Goal: Task Accomplishment & Management: Complete application form

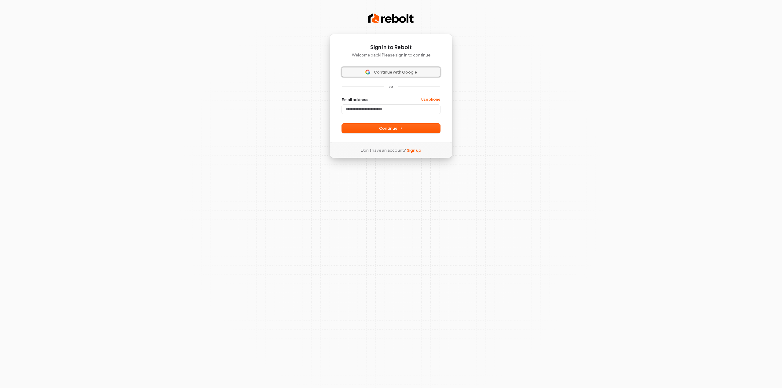
click at [403, 72] on span "Continue with Google" at bounding box center [395, 71] width 43 height 5
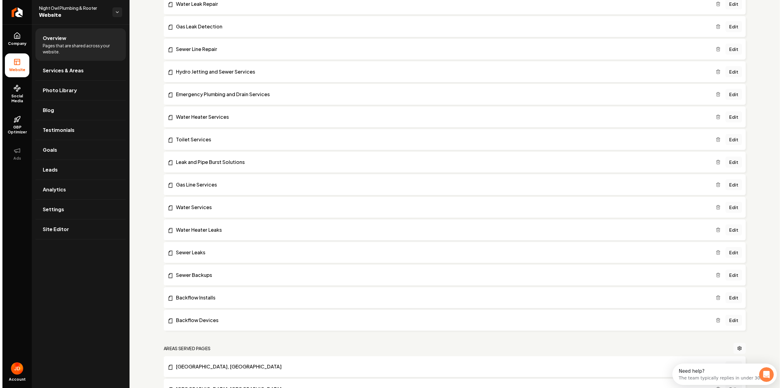
scroll to position [169, 0]
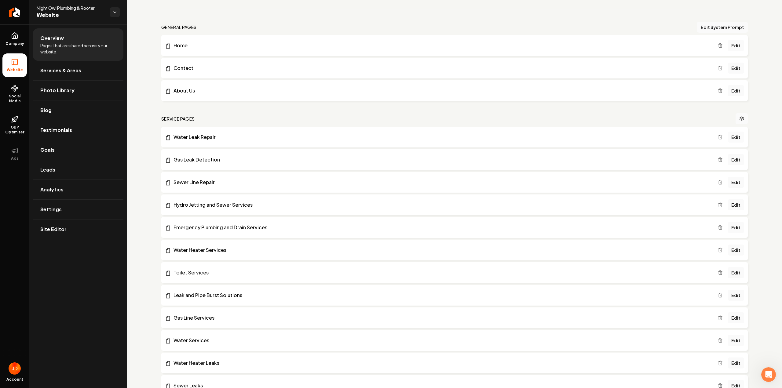
click at [727, 137] on link "Edit" at bounding box center [735, 137] width 16 height 11
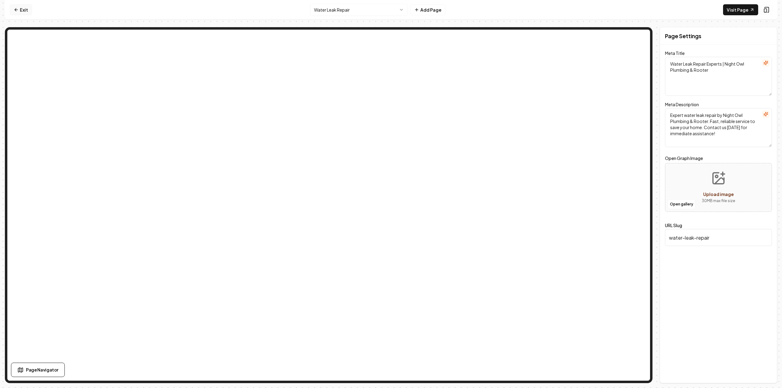
click at [20, 8] on link "Exit" at bounding box center [21, 9] width 22 height 11
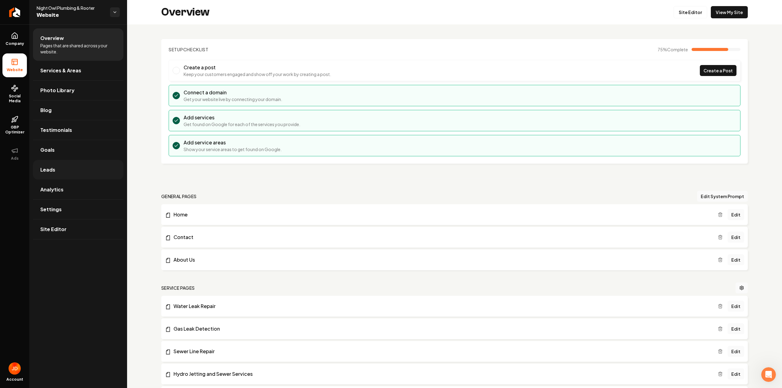
click at [55, 162] on link "Leads" at bounding box center [78, 170] width 90 height 20
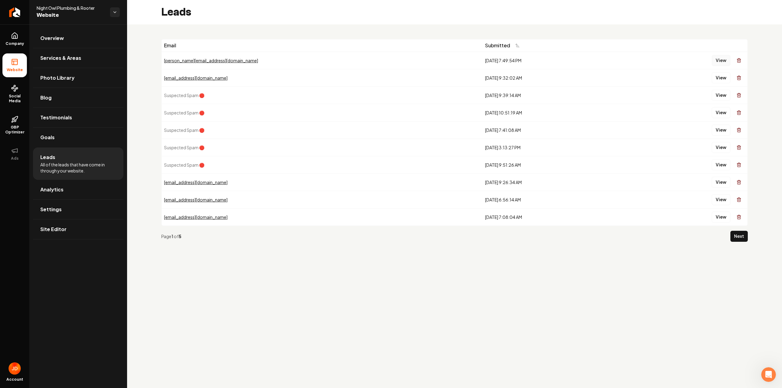
click at [724, 60] on button "View" at bounding box center [720, 60] width 19 height 11
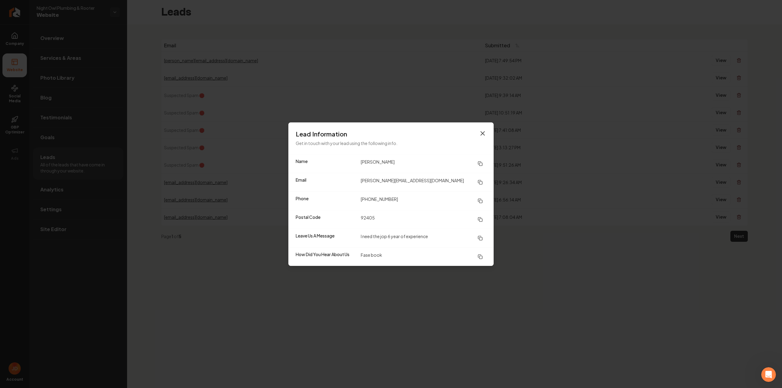
click at [482, 133] on icon "button" at bounding box center [482, 133] width 7 height 7
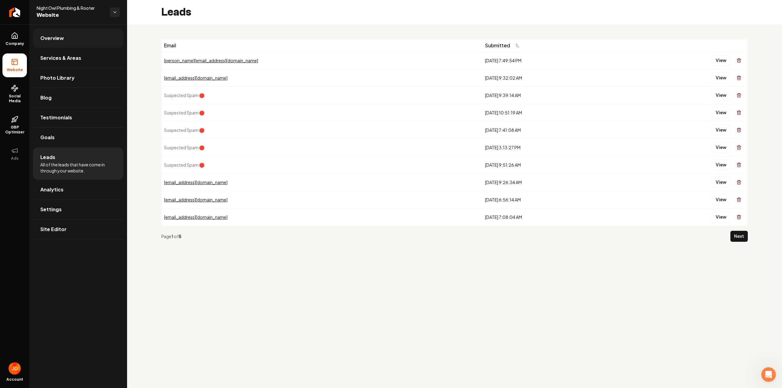
click at [77, 37] on link "Overview" at bounding box center [78, 38] width 90 height 20
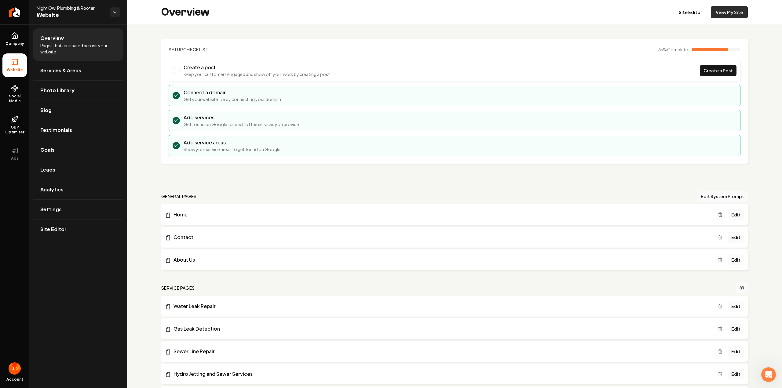
click at [721, 11] on link "View My Site" at bounding box center [729, 12] width 37 height 12
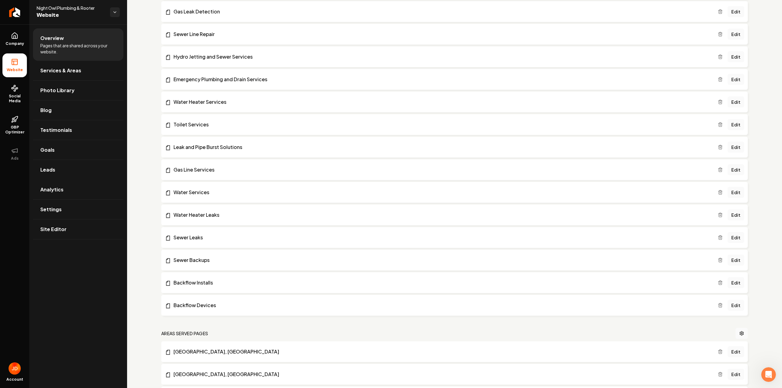
scroll to position [254, 0]
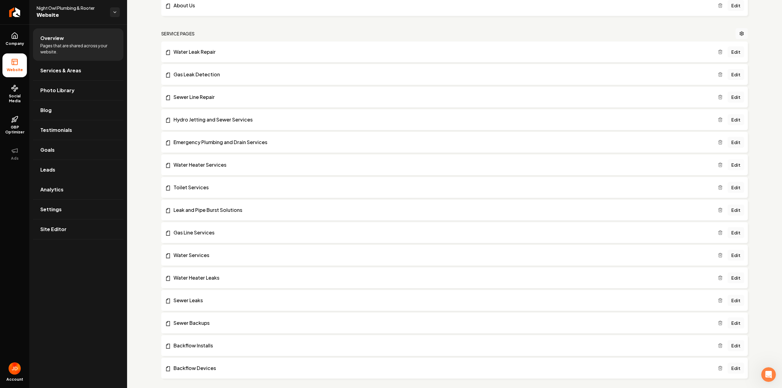
click at [729, 166] on link "Edit" at bounding box center [735, 164] width 16 height 11
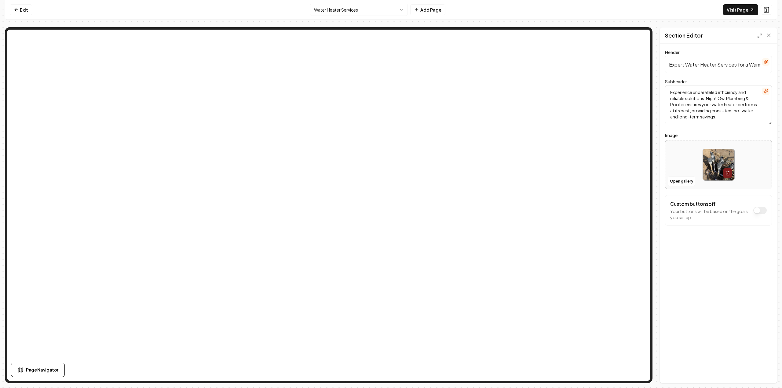
click at [759, 210] on button "Custom buttons off" at bounding box center [759, 210] width 13 height 7
click at [723, 230] on div "Get in touch" at bounding box center [714, 233] width 68 height 16
click at [704, 234] on p "Get in touch" at bounding box center [706, 233] width 27 height 6
click at [757, 228] on icon "button" at bounding box center [756, 228] width 5 height 5
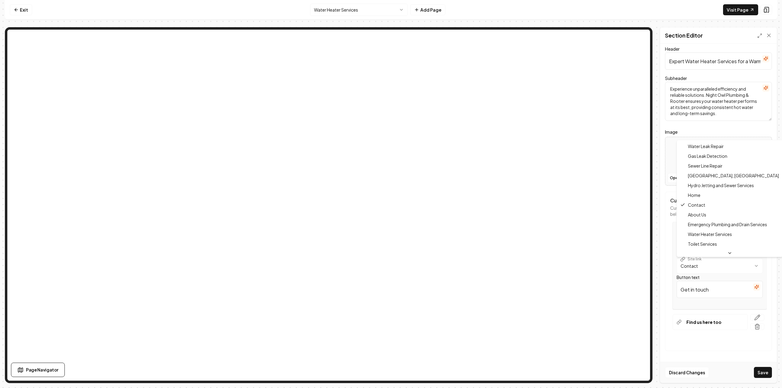
click at [713, 263] on html "**********" at bounding box center [391, 194] width 782 height 388
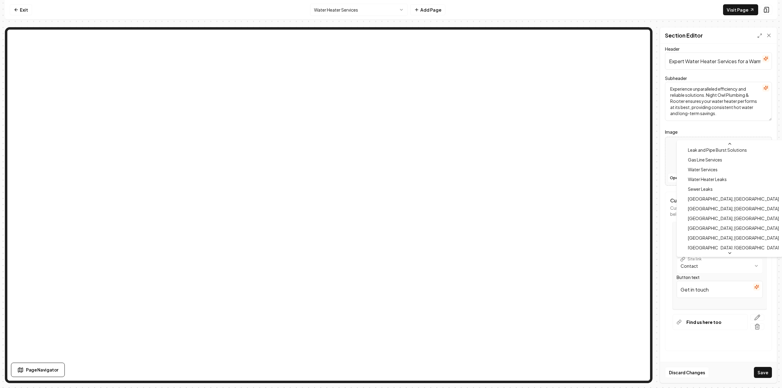
scroll to position [0, 0]
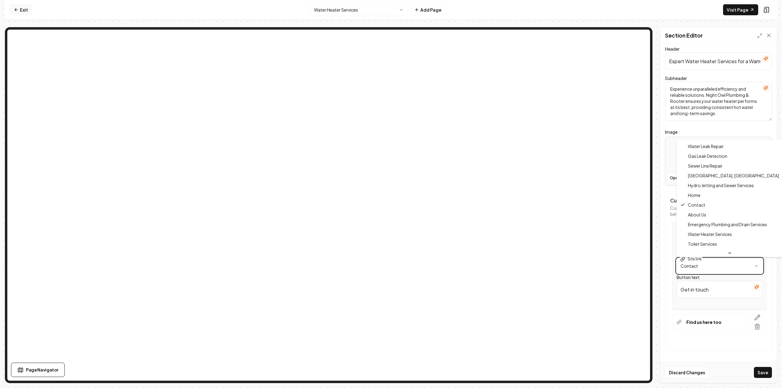
click at [30, 9] on html "**********" at bounding box center [391, 194] width 782 height 388
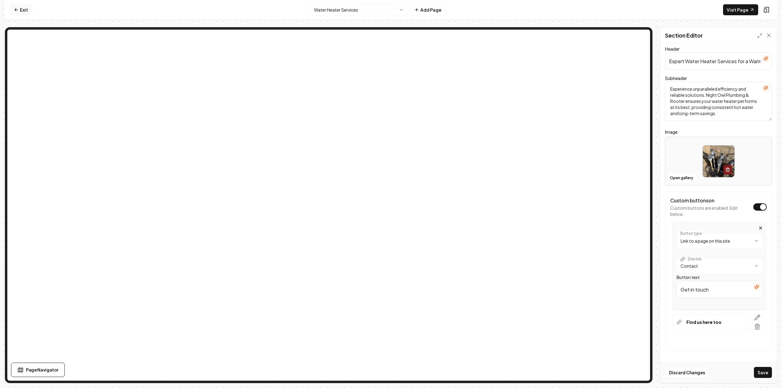
click at [23, 9] on link "Exit" at bounding box center [21, 9] width 22 height 11
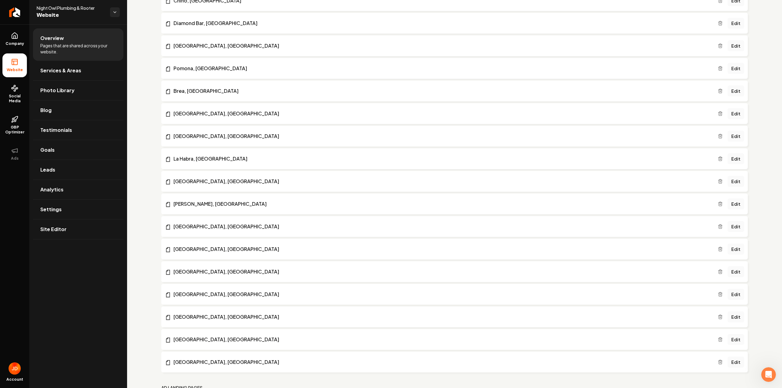
scroll to position [933, 0]
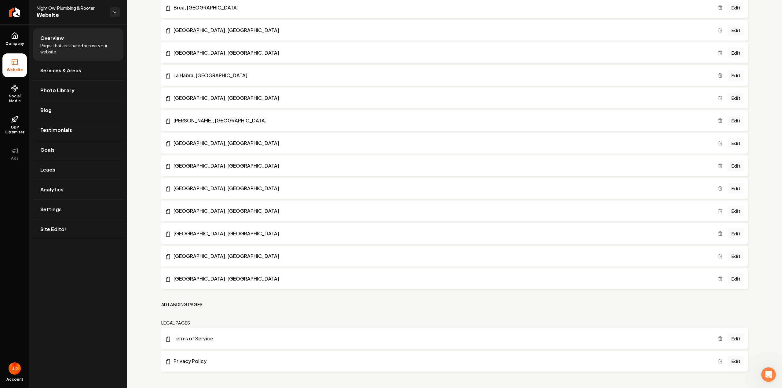
click at [194, 304] on h2 "Ad landing pages" at bounding box center [182, 304] width 42 height 6
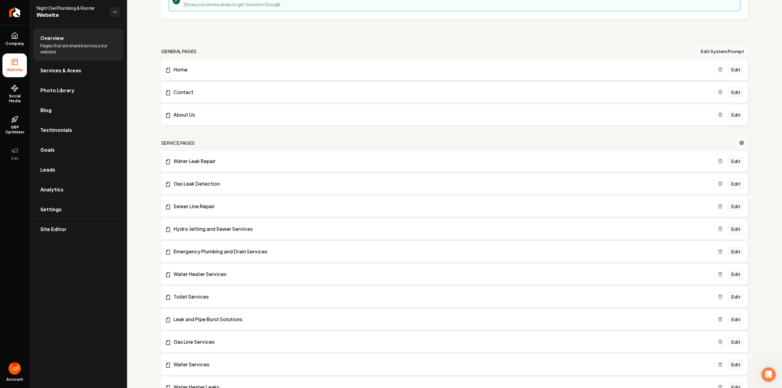
scroll to position [0, 0]
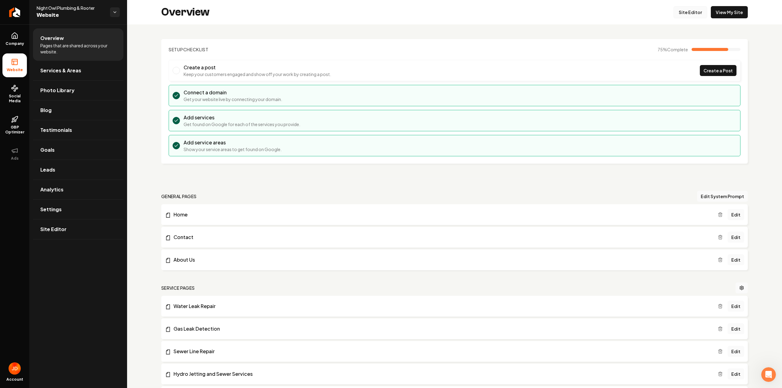
click at [695, 7] on link "Site Editor" at bounding box center [690, 12] width 34 height 12
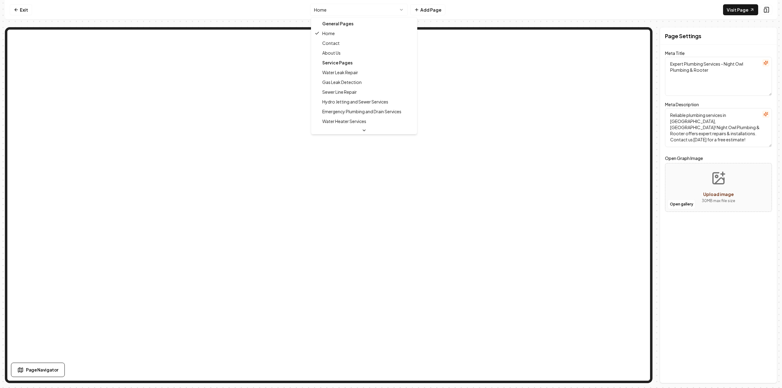
click at [382, 9] on html "Computer Required This feature is only available on a computer. Please switch t…" at bounding box center [391, 194] width 782 height 388
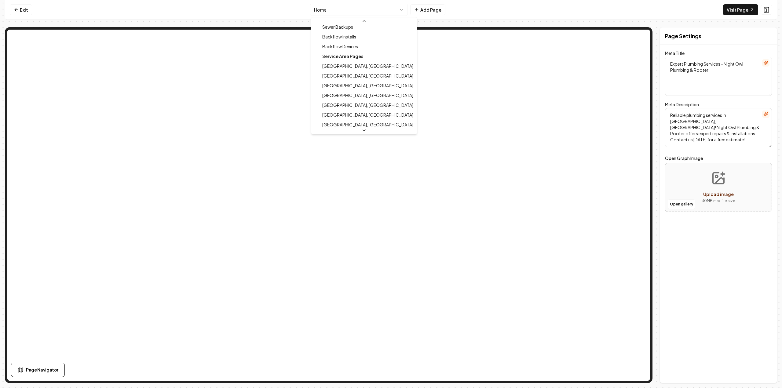
scroll to position [168, 0]
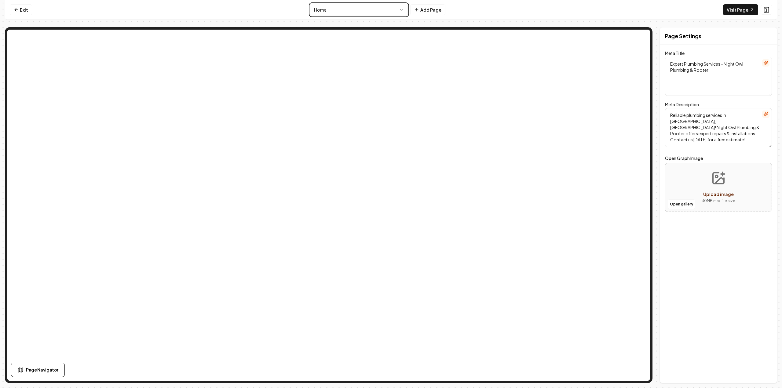
click at [428, 7] on html "Computer Required This feature is only available on a computer. Please switch t…" at bounding box center [391, 194] width 782 height 388
click at [425, 10] on button "Add Page" at bounding box center [427, 9] width 35 height 11
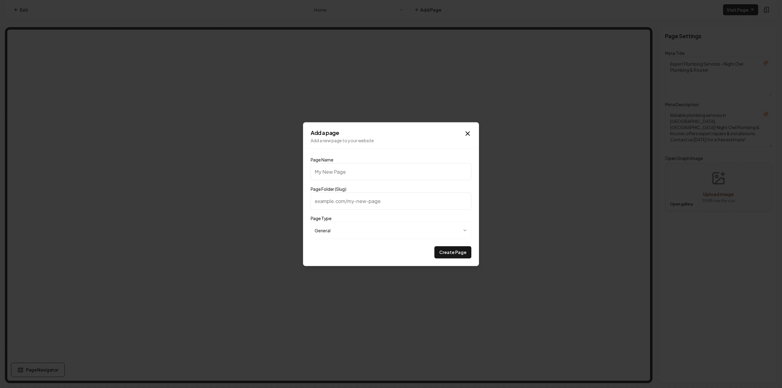
click at [334, 229] on body "**********" at bounding box center [391, 194] width 782 height 388
select select "***"
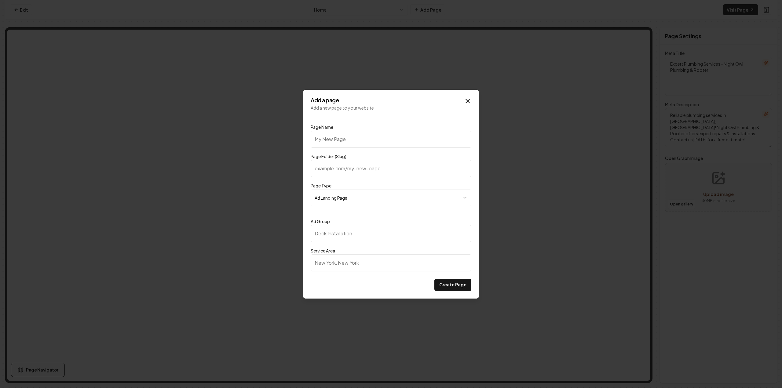
click at [331, 234] on input "Ad Group" at bounding box center [391, 233] width 161 height 17
click at [364, 262] on input "Service Area" at bounding box center [391, 262] width 161 height 17
click at [355, 238] on input "Ad Group" at bounding box center [391, 233] width 161 height 17
click at [347, 259] on input "Service Area" at bounding box center [391, 262] width 161 height 17
click at [340, 238] on input "Ad Group" at bounding box center [391, 233] width 161 height 17
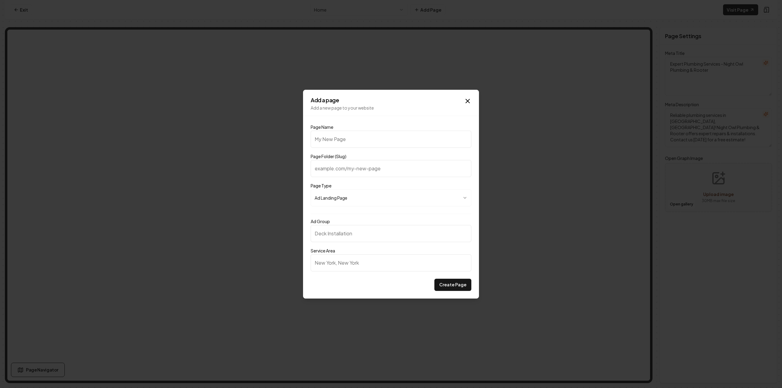
click at [333, 264] on input "Service Area" at bounding box center [391, 262] width 161 height 17
click at [326, 232] on input "Ad Group" at bounding box center [391, 233] width 161 height 17
drag, startPoint x: 326, startPoint y: 143, endPoint x: 334, endPoint y: 136, distance: 10.8
click at [327, 143] on input "Page Name" at bounding box center [391, 139] width 161 height 17
click at [333, 137] on input "Page Name" at bounding box center [391, 139] width 161 height 17
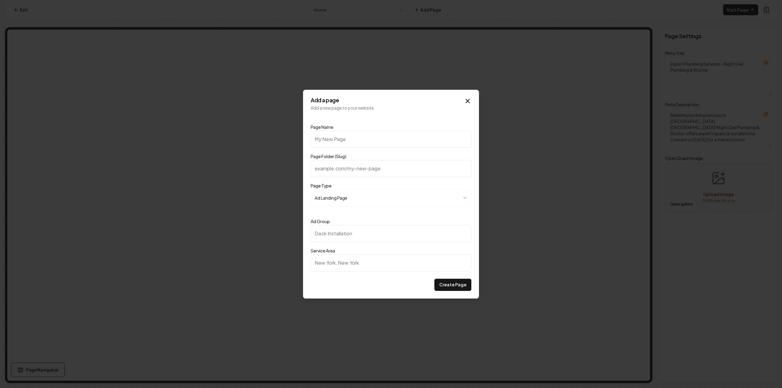
click at [360, 138] on input "Page Name" at bounding box center [391, 139] width 161 height 17
paste input "Water Heater Services"
type input "Water Heater Services"
type input "water-heater-services"
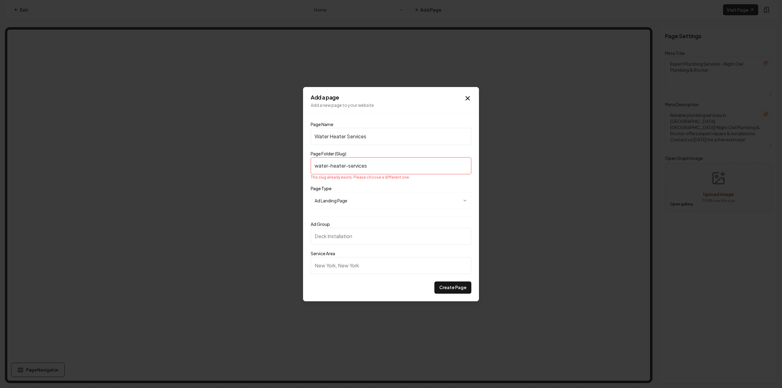
type input "Water Heater Services 1"
type input "water-heater-services-1"
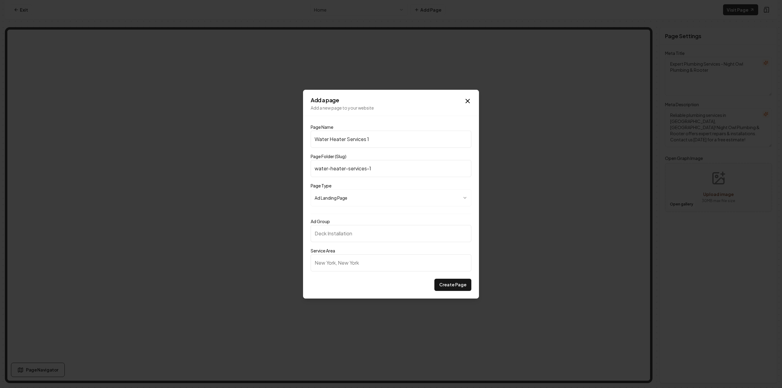
type input "Water Heater Services 1"
click at [332, 236] on input "Ad Group" at bounding box center [391, 233] width 161 height 17
type input "Water Heater Service Group"
click at [329, 261] on input "Service Area" at bounding box center [391, 262] width 161 height 17
click at [343, 262] on input "Service Area" at bounding box center [391, 262] width 161 height 17
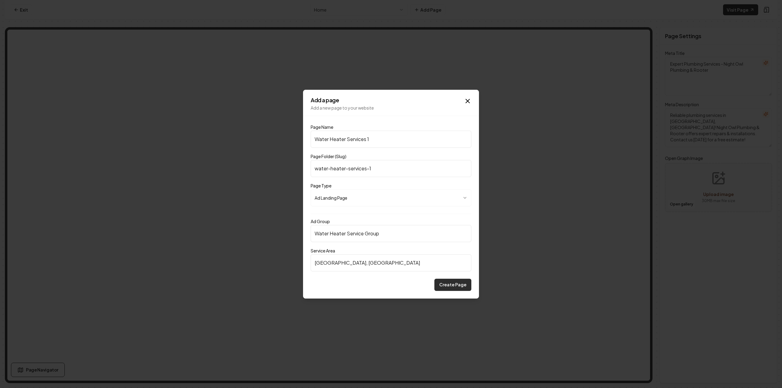
type input "[GEOGRAPHIC_DATA], [GEOGRAPHIC_DATA]"
click at [444, 282] on button "Create Page" at bounding box center [452, 285] width 37 height 12
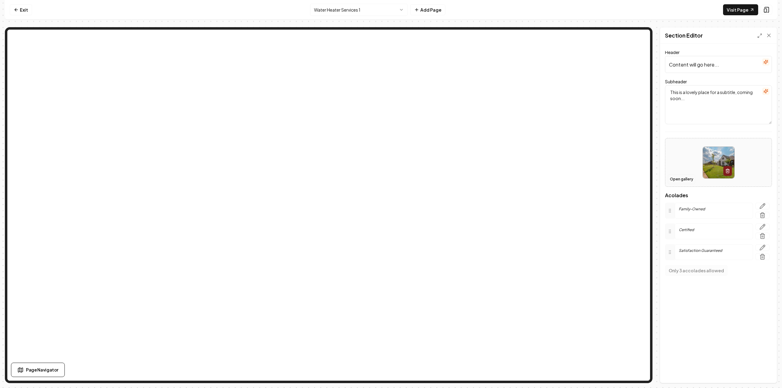
click at [679, 181] on button "Open gallery" at bounding box center [680, 179] width 27 height 10
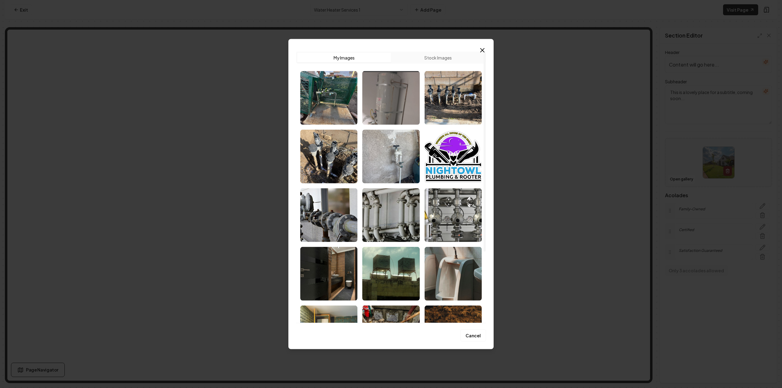
click at [373, 100] on img "Select image image_6822bc50432c476416c1dcc9.png" at bounding box center [390, 98] width 57 height 54
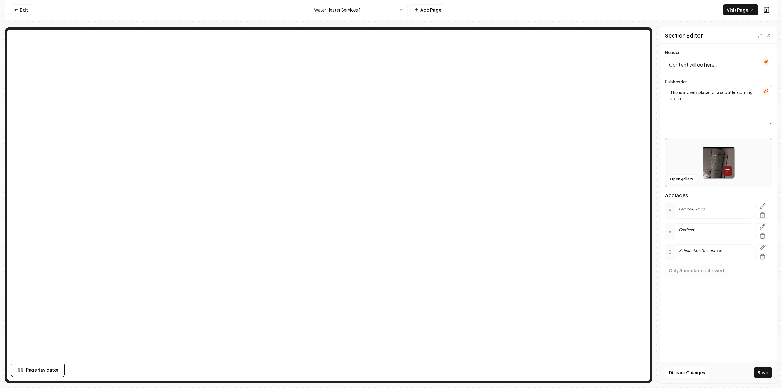
click at [700, 104] on textarea "This is a lovely place for a subtitle, coming soon..." at bounding box center [718, 104] width 107 height 39
click at [706, 64] on input "Content will go here..." at bounding box center [718, 64] width 107 height 17
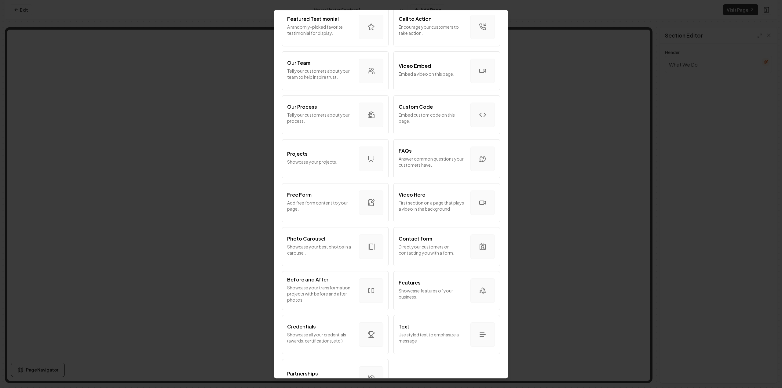
scroll to position [356, 0]
click at [343, 199] on p "Add free form content to your page." at bounding box center [320, 205] width 67 height 12
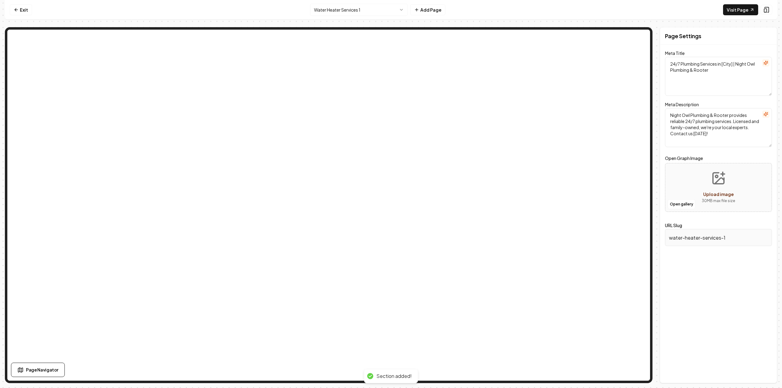
type textarea "Water Heater Services in [GEOGRAPHIC_DATA], [GEOGRAPHIC_DATA] | Night Owl Plumb…"
type textarea "Need reliable water heater services in [GEOGRAPHIC_DATA], [GEOGRAPHIC_DATA]? Ni…"
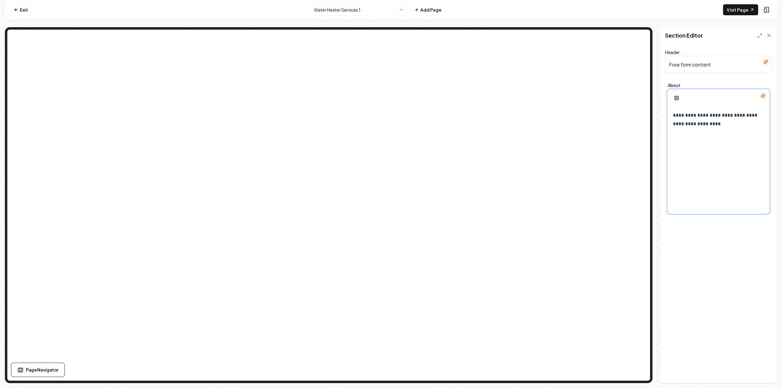
click at [718, 139] on div "**********" at bounding box center [718, 164] width 101 height 117
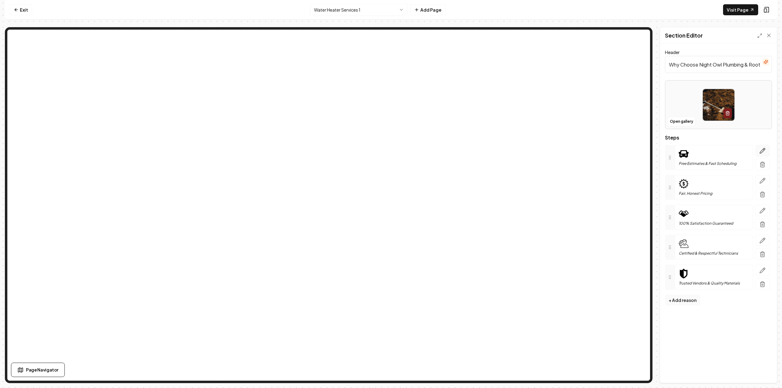
click at [759, 152] on icon "button" at bounding box center [762, 151] width 6 height 6
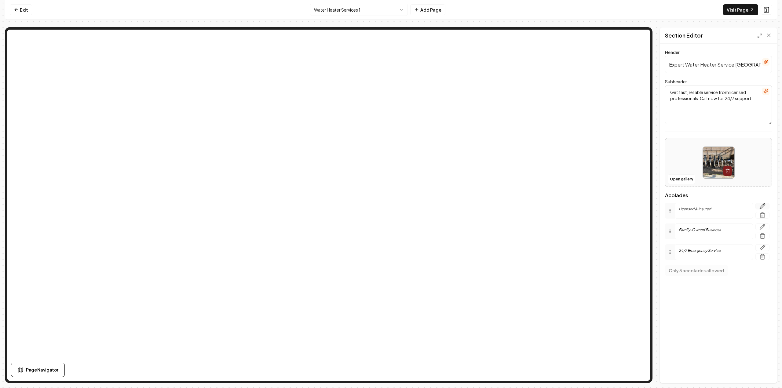
click at [763, 204] on icon "button" at bounding box center [762, 206] width 5 height 5
click at [696, 226] on textarea "Licensed & Insured" at bounding box center [719, 233] width 96 height 39
paste textarea "Plumbing Experts"
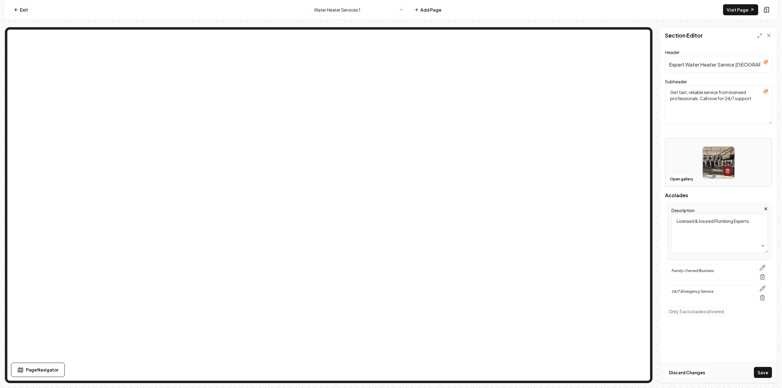
type textarea "Licensed & Insured Plumbing Experts"
click at [771, 370] on button "Save" at bounding box center [763, 372] width 18 height 11
click at [705, 291] on p "24/7 Emergency Service" at bounding box center [710, 291] width 78 height 5
click at [762, 289] on icon "button" at bounding box center [762, 288] width 6 height 6
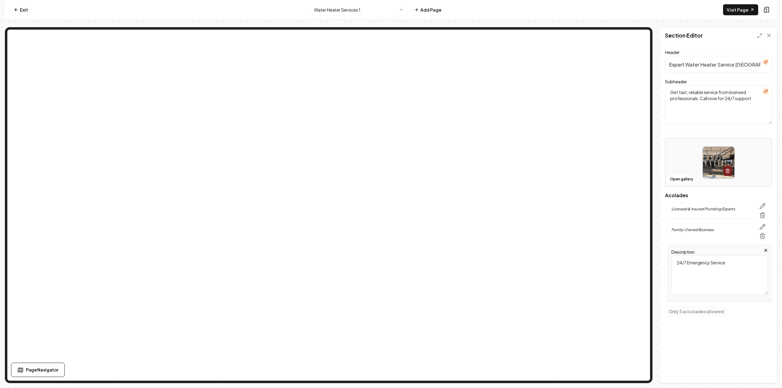
click at [717, 268] on textarea "24/7 Emergency Service" at bounding box center [719, 275] width 96 height 39
paste textarea "Available"
type textarea "24/7 Emergency Service Available"
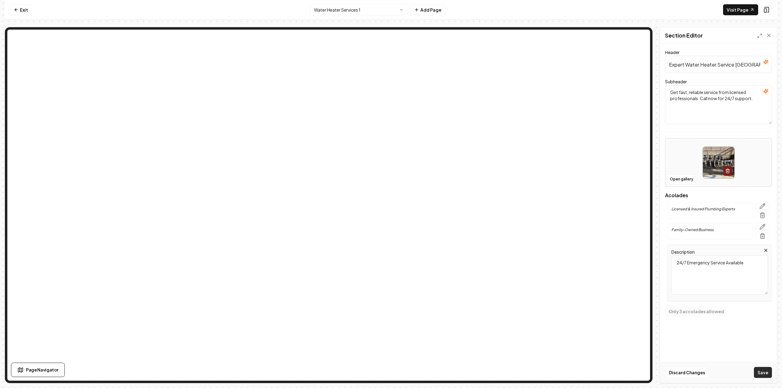
click at [765, 372] on button "Save" at bounding box center [763, 372] width 18 height 11
click at [764, 249] on icon "button" at bounding box center [765, 250] width 5 height 5
click at [761, 228] on icon "button" at bounding box center [762, 227] width 6 height 6
click at [724, 245] on textarea "Family-Owned Business" at bounding box center [719, 254] width 96 height 39
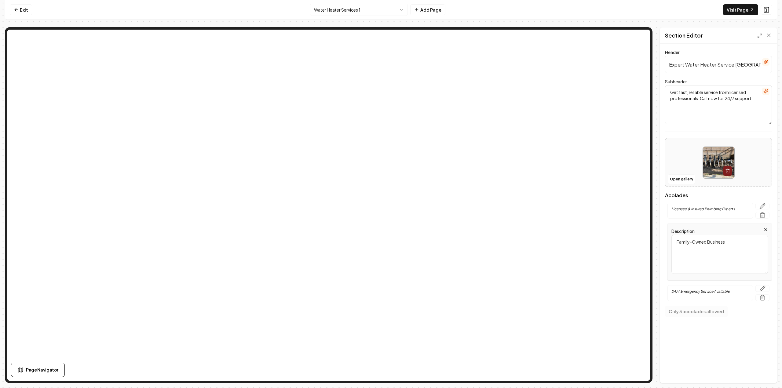
click at [724, 245] on textarea "Family-Owned Business" at bounding box center [719, 254] width 96 height 39
paste textarea "Trusted by Homeowners Across [GEOGRAPHIC_DATA][US_STATE]"
type textarea "Trusted by Homeowners Across [GEOGRAPHIC_DATA][US_STATE]"
click at [759, 371] on button "Save" at bounding box center [763, 372] width 18 height 11
click at [768, 6] on button at bounding box center [766, 10] width 12 height 10
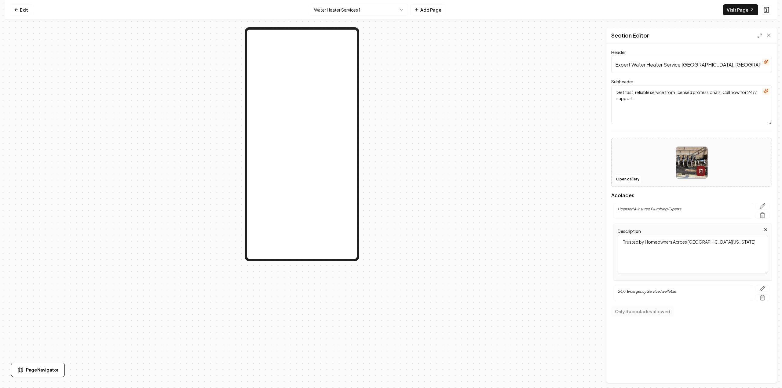
click at [698, 256] on textarea "Trusted by Homeowners Across [GEOGRAPHIC_DATA][US_STATE]" at bounding box center [692, 254] width 150 height 39
drag, startPoint x: 672, startPoint y: 243, endPoint x: 752, endPoint y: 243, distance: 79.7
click at [752, 243] on textarea "Trusted by Homeowners Across [GEOGRAPHIC_DATA][US_STATE]" at bounding box center [692, 254] width 150 height 39
type textarea "Trusted by [US_STATE] Homeowners"
click at [764, 372] on button "Save" at bounding box center [763, 372] width 18 height 11
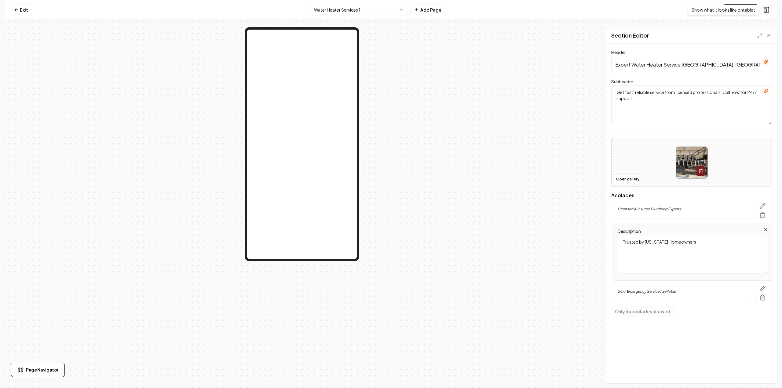
click at [769, 10] on icon at bounding box center [766, 10] width 6 height 6
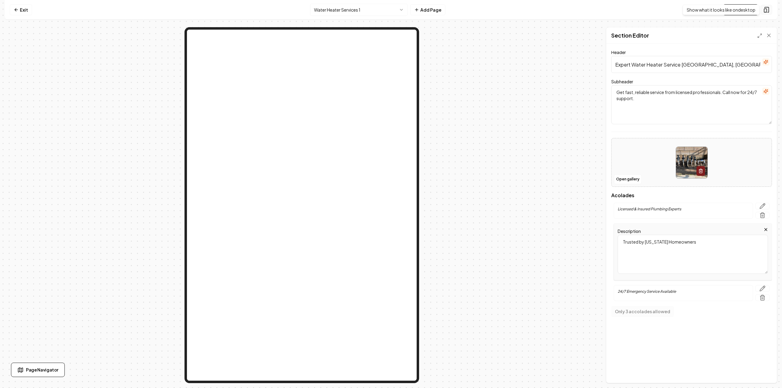
click at [768, 10] on icon at bounding box center [766, 10] width 6 height 6
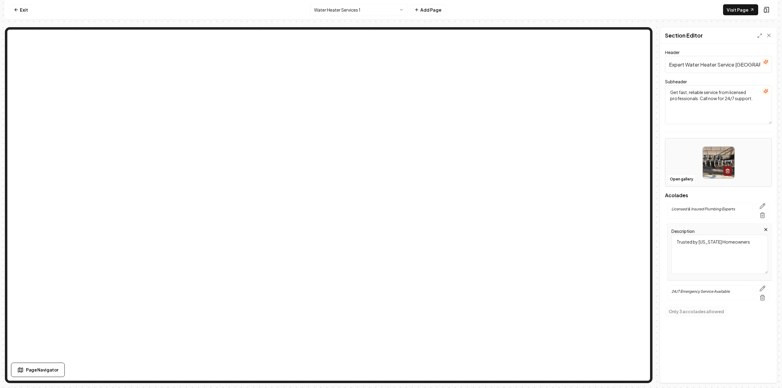
click at [695, 97] on textarea "Get fast, reliable service from licensed professionals. Call now for 24/7 suppo…" at bounding box center [718, 104] width 107 height 39
click at [718, 158] on img at bounding box center [718, 162] width 31 height 31
click at [682, 179] on button "Open gallery" at bounding box center [680, 179] width 27 height 10
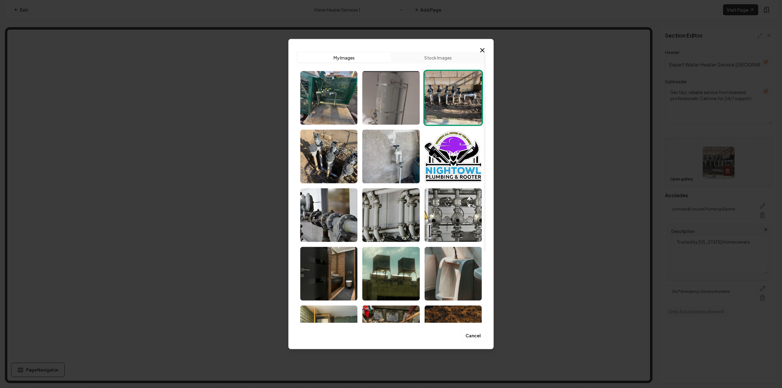
click at [375, 99] on img "Select image image_6822bc50432c476416c1dcc9.png" at bounding box center [390, 98] width 57 height 54
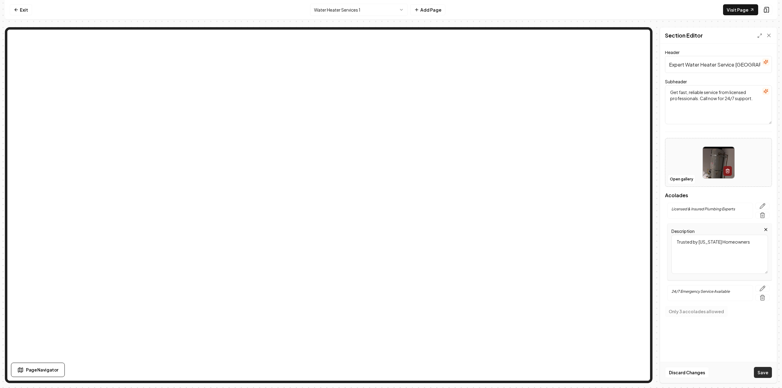
click at [763, 370] on button "Save" at bounding box center [763, 372] width 18 height 11
click at [691, 60] on input "Expert Water Heater Service [GEOGRAPHIC_DATA], [GEOGRAPHIC_DATA]" at bounding box center [718, 64] width 107 height 17
click at [706, 65] on input "Expert Water Heater Service [GEOGRAPHIC_DATA], [GEOGRAPHIC_DATA]" at bounding box center [718, 64] width 107 height 17
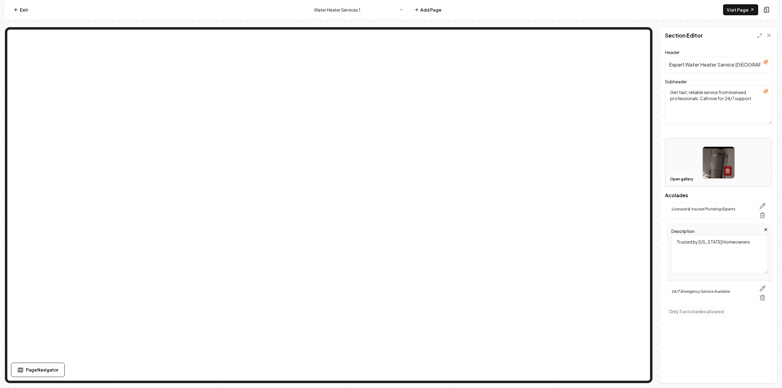
click at [687, 94] on textarea "Get fast, reliable service from licensed professionals. Call now for 24/7 suppo…" at bounding box center [718, 104] width 107 height 39
paste textarea "Fast, affordable, and dependable solutions for repair, replacement, and install…"
type textarea "Fast, affordable, and dependable solutions for repair, replacement, and install…"
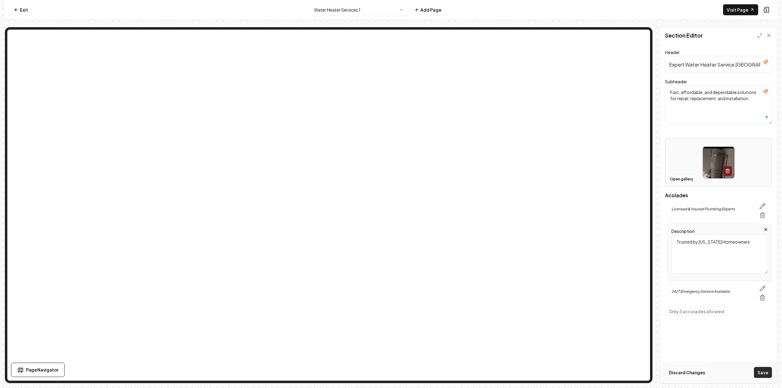
click at [764, 373] on button "Save" at bounding box center [763, 372] width 18 height 11
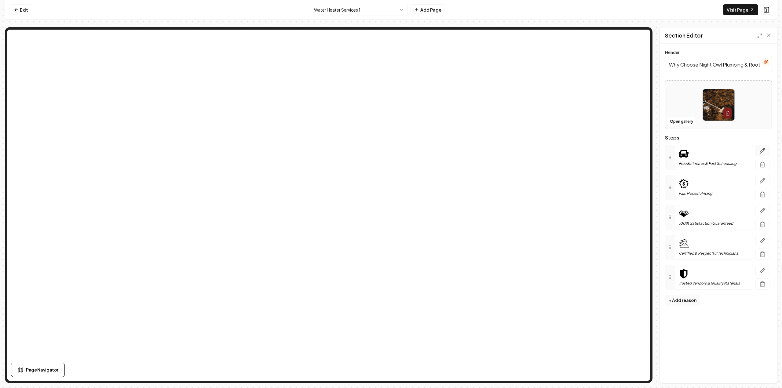
click at [760, 153] on icon "button" at bounding box center [762, 150] width 5 height 5
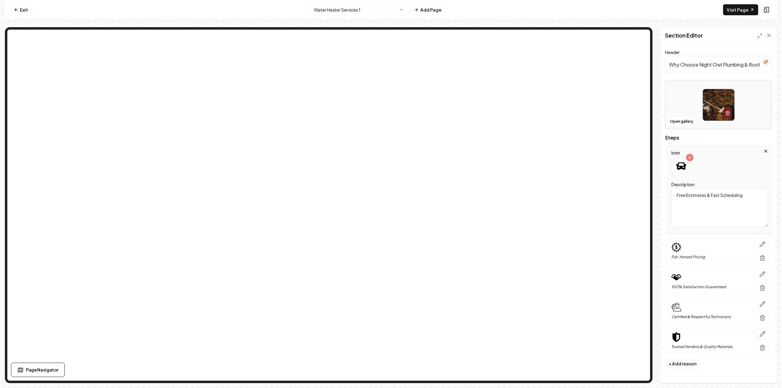
click at [695, 200] on textarea "Free Estimates & Fast Scheduling" at bounding box center [719, 207] width 96 height 39
paste textarea "Expert Technicians"
type textarea "Expert Technicians"
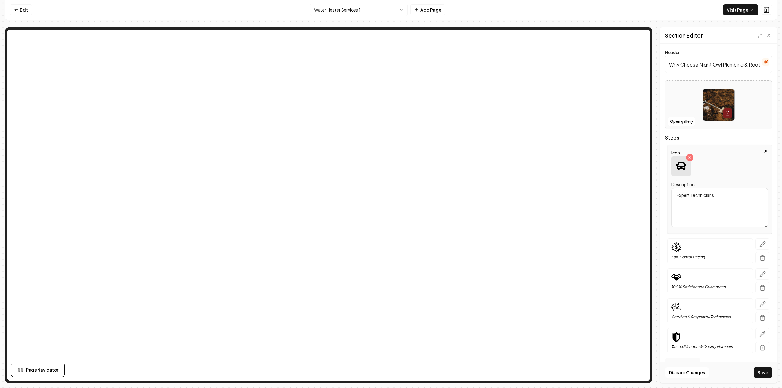
click at [680, 169] on icon at bounding box center [681, 165] width 10 height 7
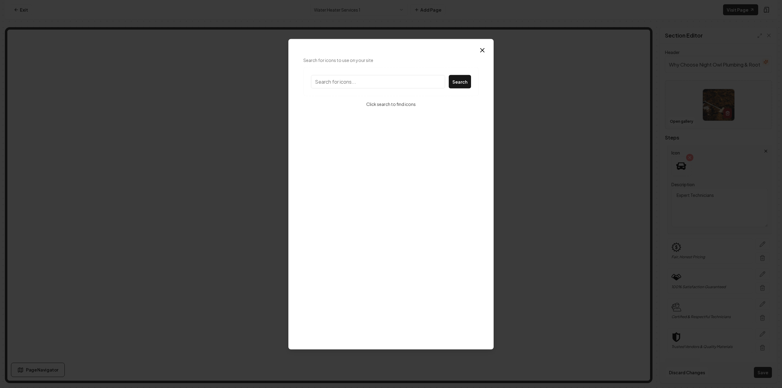
click at [338, 83] on input "Search for icons to use on your site" at bounding box center [378, 81] width 134 height 13
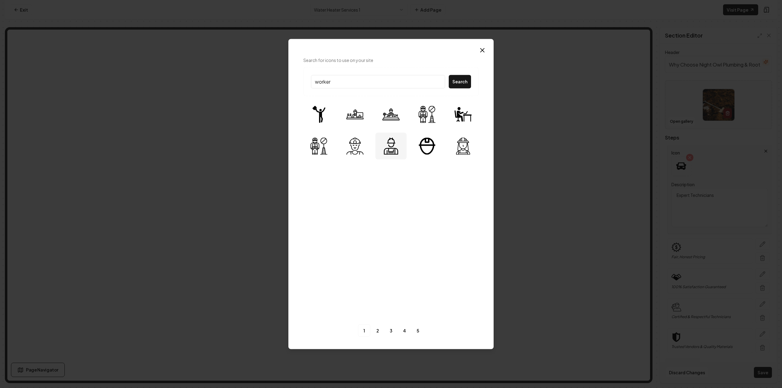
type input "worker"
click at [383, 148] on img at bounding box center [390, 145] width 17 height 17
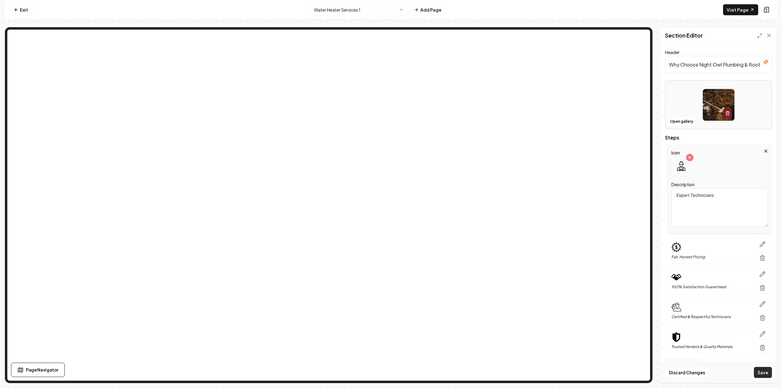
click at [766, 375] on button "Save" at bounding box center [763, 372] width 18 height 11
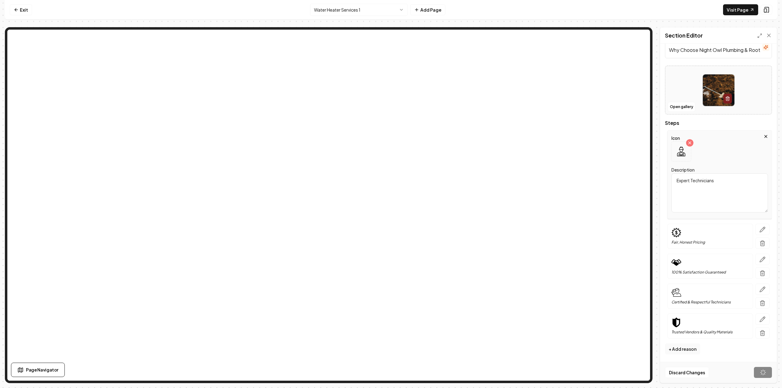
scroll to position [0, 0]
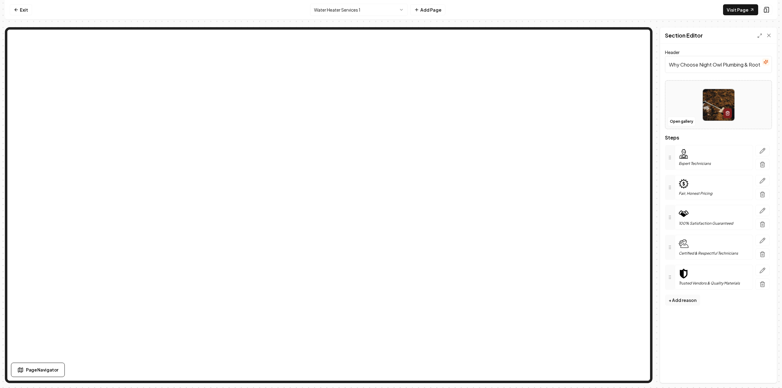
click at [760, 152] on icon "button" at bounding box center [762, 151] width 6 height 6
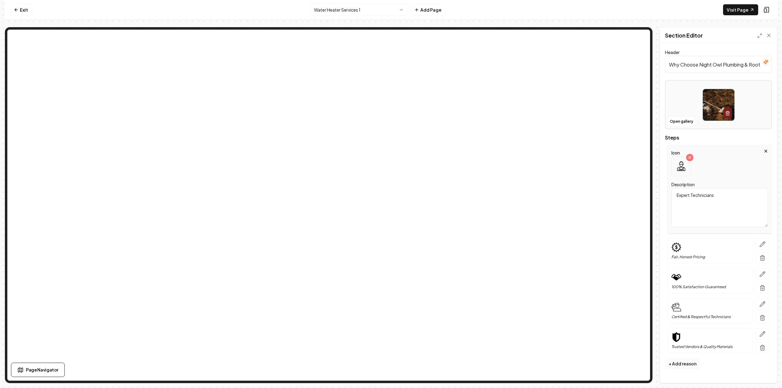
click at [694, 192] on textarea "Expert Technicians" at bounding box center [719, 207] width 96 height 39
paste textarea "– Certified and experienced plumbers."
type textarea "Expert Technicians – Certified and experienced plumbers."
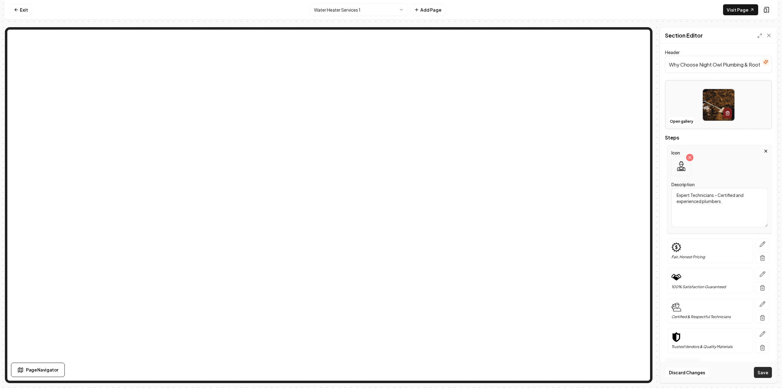
click at [758, 374] on button "Save" at bounding box center [763, 372] width 18 height 11
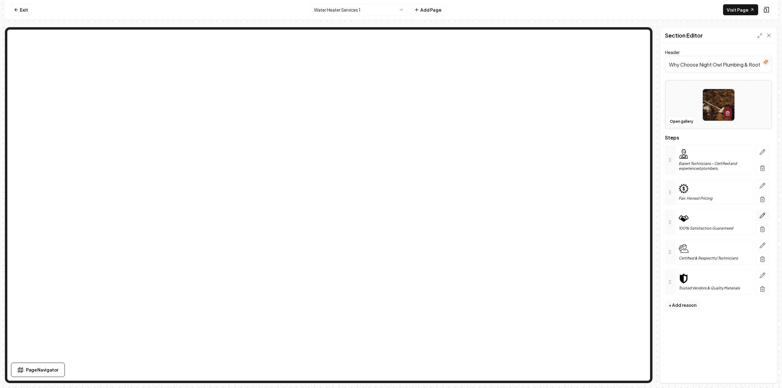
click at [765, 214] on button "button" at bounding box center [762, 215] width 14 height 11
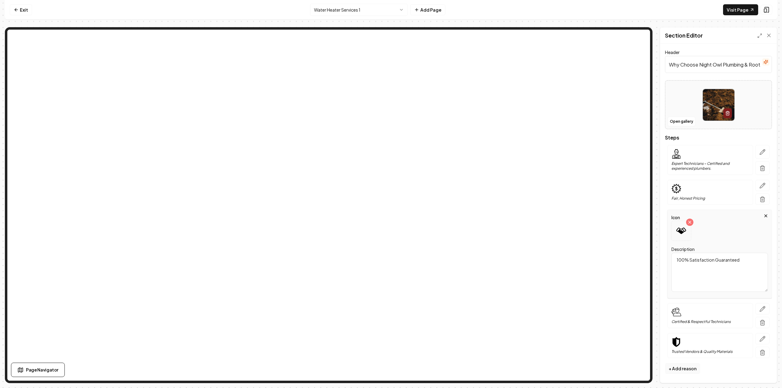
click at [758, 257] on textarea "100% Satisfaction Guaranteed" at bounding box center [719, 272] width 96 height 39
paste textarea "We stand by our work with warranties."
type textarea "100% Satisfaction Guaranteed - We stand by our work with warranties."
click at [766, 376] on button "Save" at bounding box center [763, 372] width 18 height 11
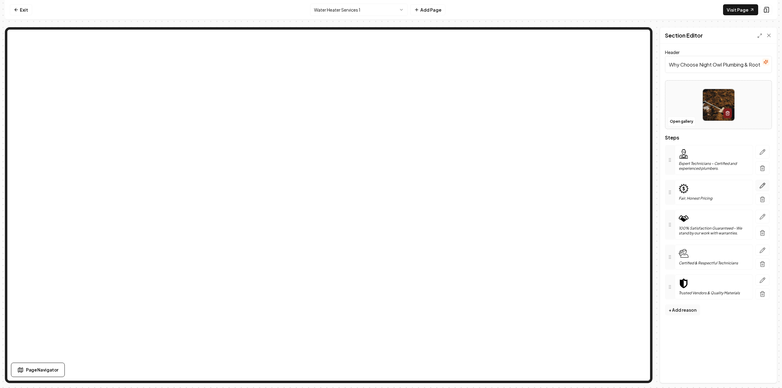
click at [762, 186] on icon "button" at bounding box center [762, 186] width 6 height 6
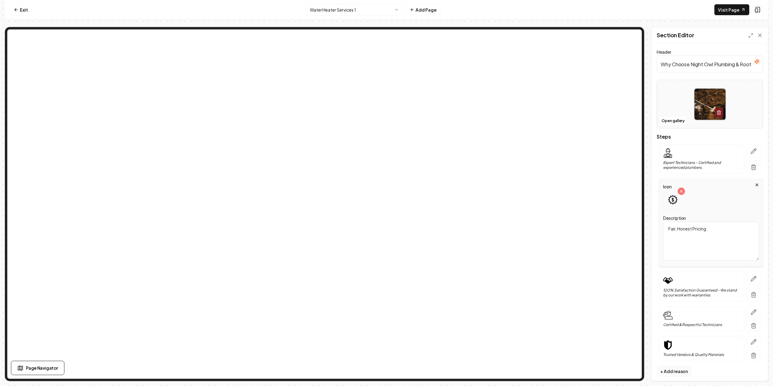
click at [734, 236] on textarea "Fair, Honest Pricing" at bounding box center [715, 242] width 96 height 39
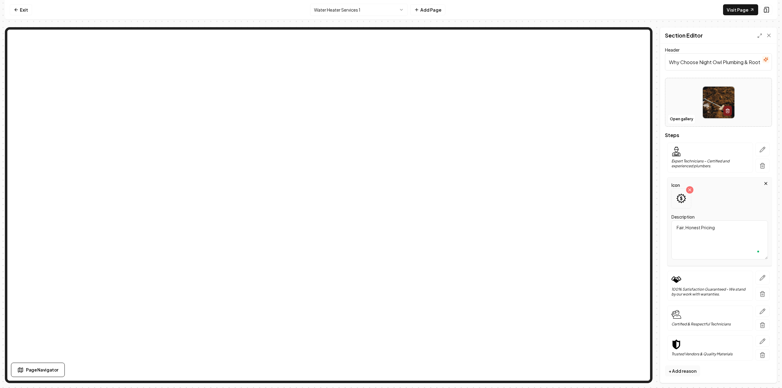
scroll to position [3, 0]
click at [759, 310] on icon "button" at bounding box center [762, 310] width 6 height 6
click at [704, 296] on textarea "Certified & Respectful Technicians" at bounding box center [719, 303] width 96 height 39
click at [686, 293] on textarea "Certified & Respectful Technicians" at bounding box center [719, 303] width 96 height 39
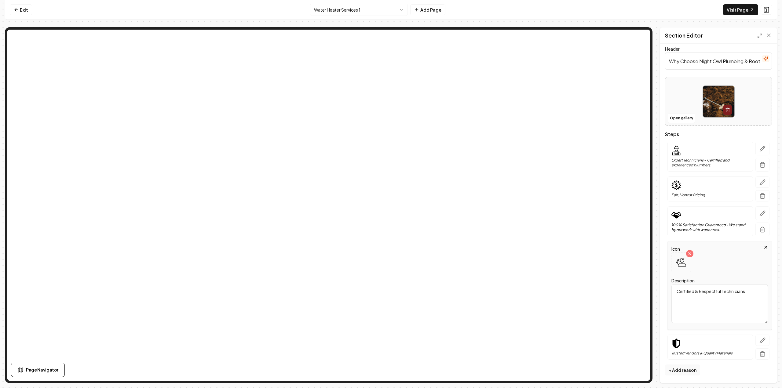
click at [686, 293] on textarea "Certified & Respectful Technicians" at bounding box center [719, 303] width 96 height 39
paste textarea "Fast Response"
type textarea "Certified & Respectful Technicians"
click at [728, 296] on textarea "Certified & Respectful Technicians" at bounding box center [719, 303] width 96 height 39
click at [724, 292] on textarea "Certified & Respectful Technicians" at bounding box center [719, 303] width 96 height 39
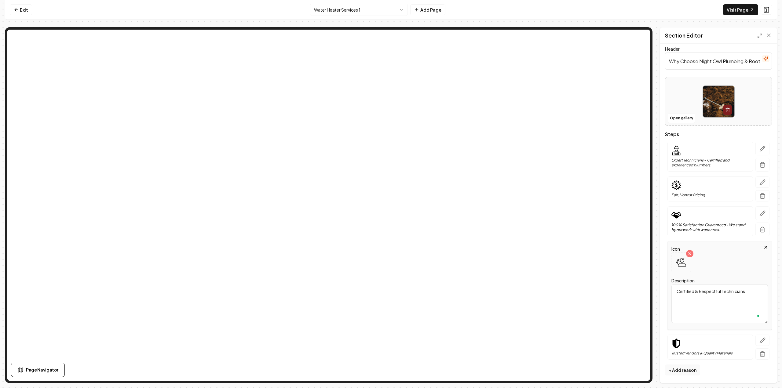
click at [724, 292] on textarea "Certified & Respectful Technicians" at bounding box center [719, 303] width 96 height 39
click at [760, 146] on icon "button" at bounding box center [762, 149] width 6 height 6
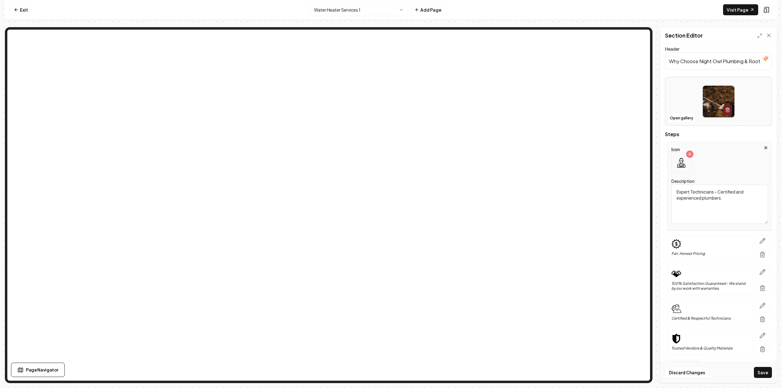
click at [713, 191] on textarea "Expert Technicians – Certified and experienced plumbers." at bounding box center [719, 204] width 96 height 39
drag, startPoint x: 714, startPoint y: 191, endPoint x: 678, endPoint y: 188, distance: 35.8
click at [678, 188] on textarea "Expert Technicians – Certified and experienced plumbers." at bounding box center [719, 204] width 96 height 39
drag, startPoint x: 676, startPoint y: 190, endPoint x: 714, endPoint y: 184, distance: 38.3
click at [714, 184] on body "Computer Required This feature is only available on a computer. Please switch t…" at bounding box center [391, 194] width 782 height 388
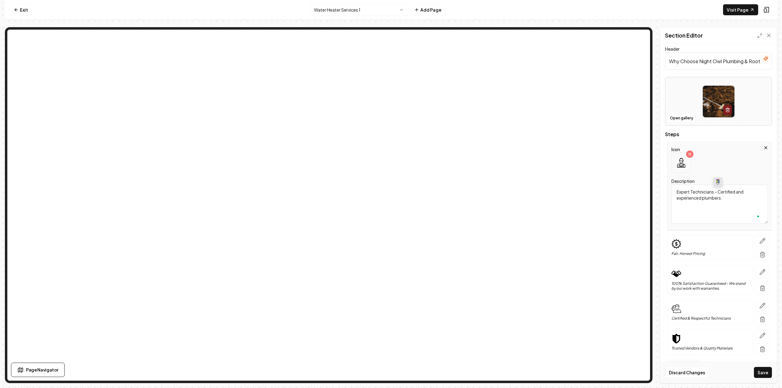
paste textarea "Certified & Respectful"
type textarea "Expert Technicians – Certified and experienced plumbers."
click at [704, 202] on textarea "Expert Technicians – Certified and experienced plumbers." at bounding box center [719, 204] width 96 height 39
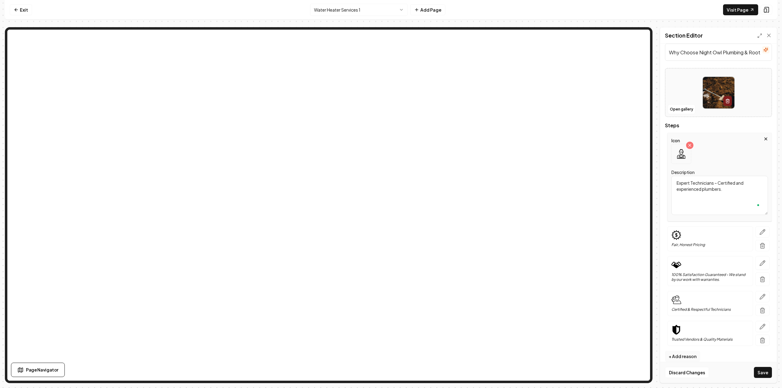
scroll to position [20, 0]
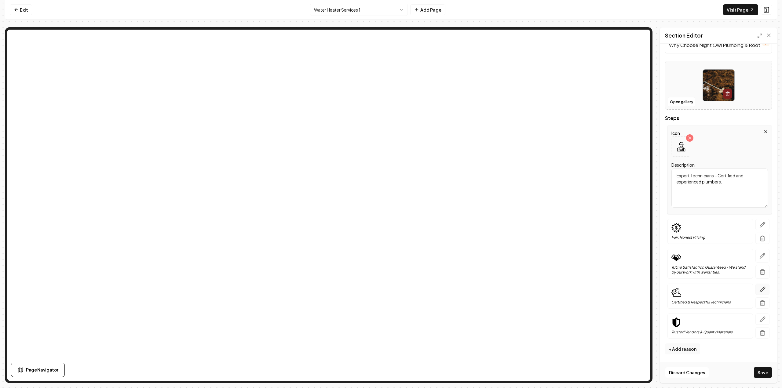
click at [759, 289] on icon "button" at bounding box center [762, 289] width 6 height 6
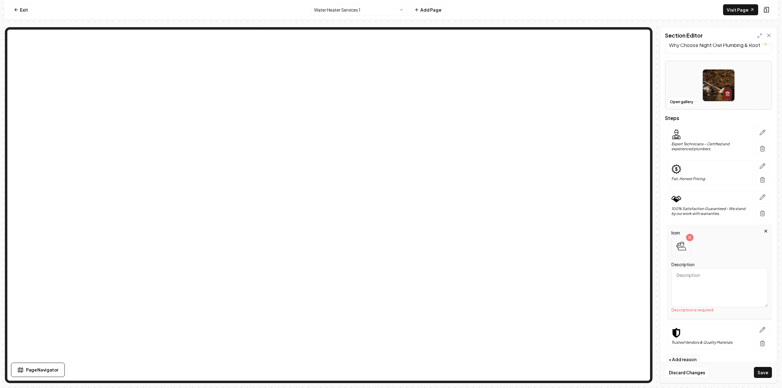
click at [704, 282] on textarea "Description" at bounding box center [719, 287] width 96 height 39
paste textarea "Fast Response"
type textarea "Fast Response"
click at [693, 356] on button "+ Add reason" at bounding box center [682, 353] width 35 height 11
click at [761, 231] on button "button" at bounding box center [762, 230] width 14 height 11
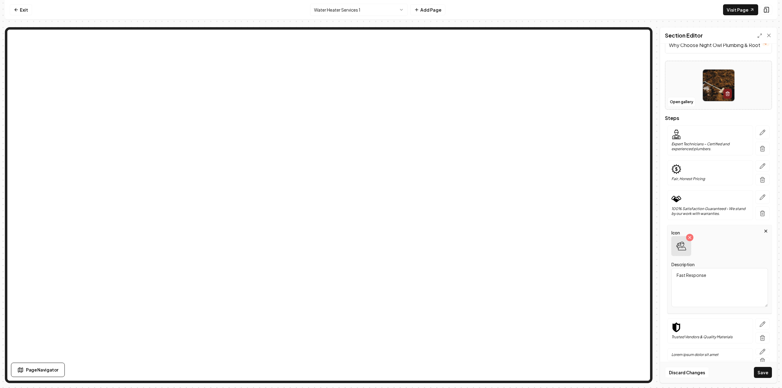
click at [678, 247] on icon at bounding box center [681, 246] width 10 height 10
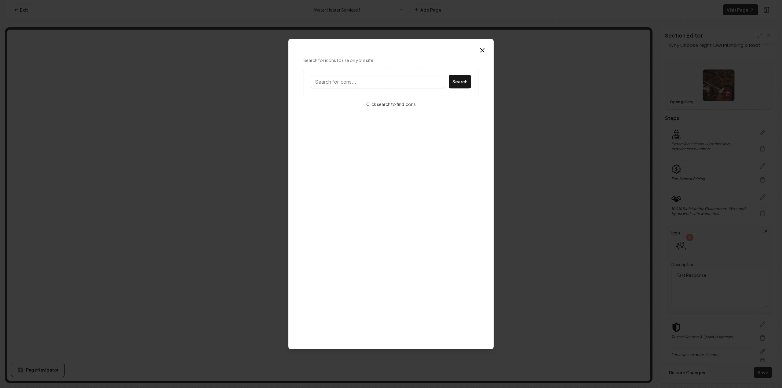
click at [355, 86] on input "Search for icons to use on your site" at bounding box center [378, 81] width 134 height 13
type input "lightning"
click at [459, 146] on img at bounding box center [462, 145] width 17 height 17
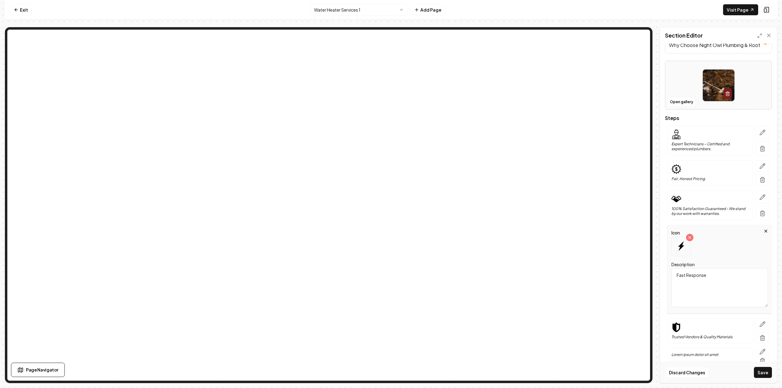
click at [722, 280] on textarea "Fast Response" at bounding box center [719, 287] width 96 height 39
click at [718, 286] on textarea "Fast Response" at bounding box center [719, 287] width 96 height 39
paste textarea "Same-day service when you need it most."
type textarea "Fast Response - Same-day service when you need it most."
click at [765, 370] on button "Save" at bounding box center [763, 372] width 18 height 11
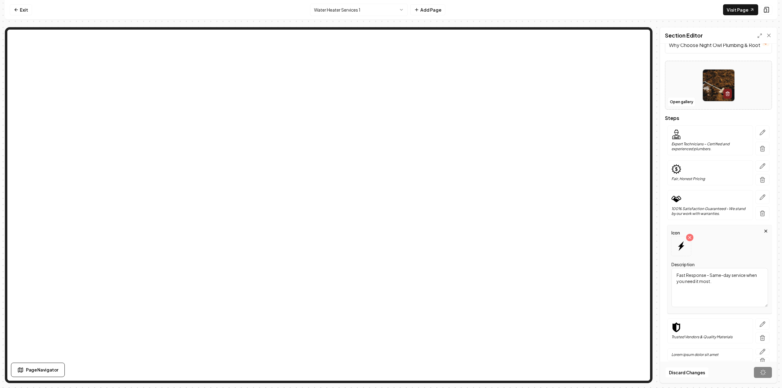
scroll to position [0, 0]
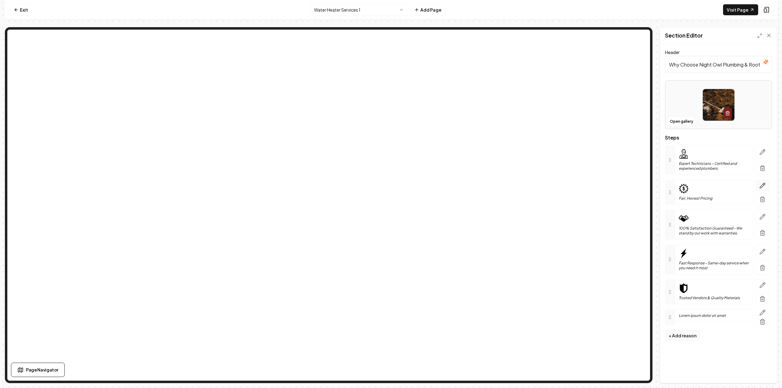
click at [759, 185] on button "button" at bounding box center [762, 185] width 14 height 11
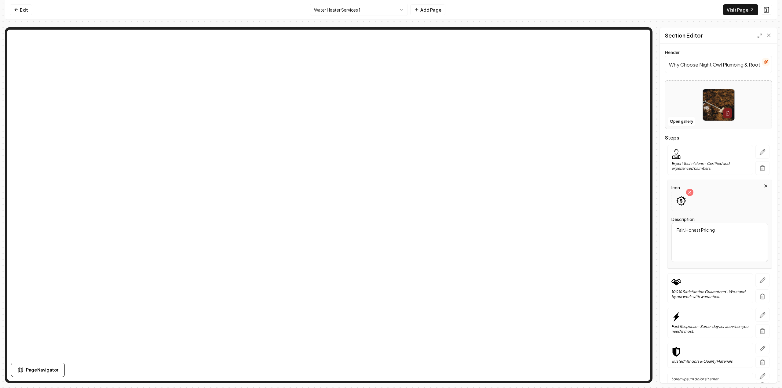
click at [716, 234] on textarea "Fair, Honest Pricing" at bounding box center [719, 242] width 96 height 39
paste textarea "ull Service"
click at [723, 237] on textarea "Full Service" at bounding box center [719, 242] width 96 height 39
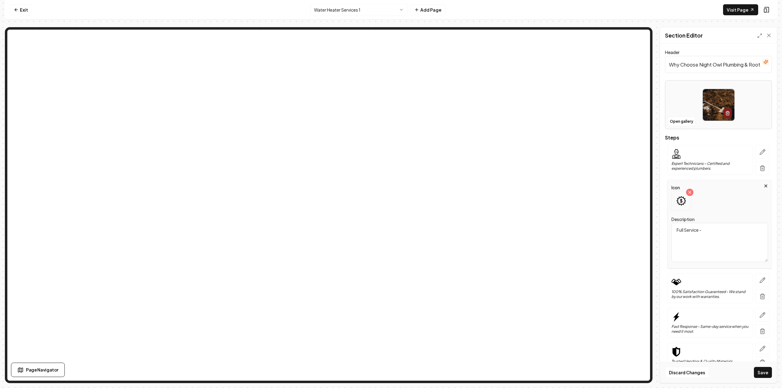
paste textarea "Repairs, replacements, and installations handled start to finish."
click at [700, 229] on textarea "Full Service - Repairs, replacements, and installations handled start to finish." at bounding box center [719, 242] width 96 height 39
paste textarea "–"
type textarea "Full Service – Repairs, replacements, and installations handled start to finish."
click at [764, 373] on button "Save" at bounding box center [763, 372] width 18 height 11
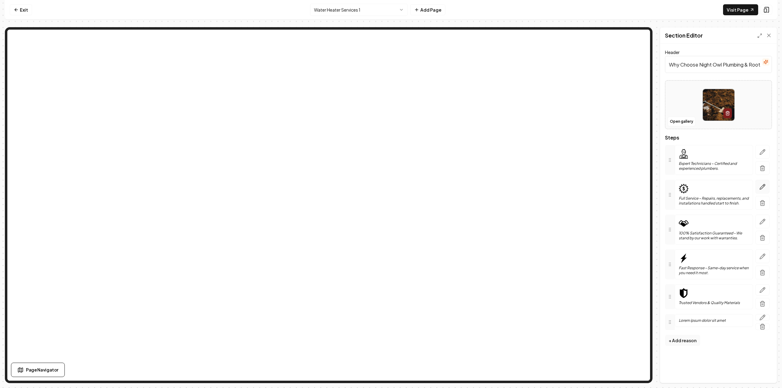
click at [764, 187] on icon "button" at bounding box center [762, 187] width 6 height 6
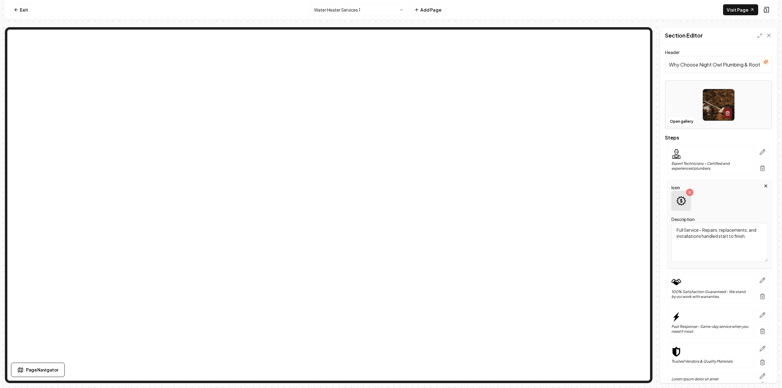
click at [677, 201] on icon at bounding box center [681, 201] width 10 height 10
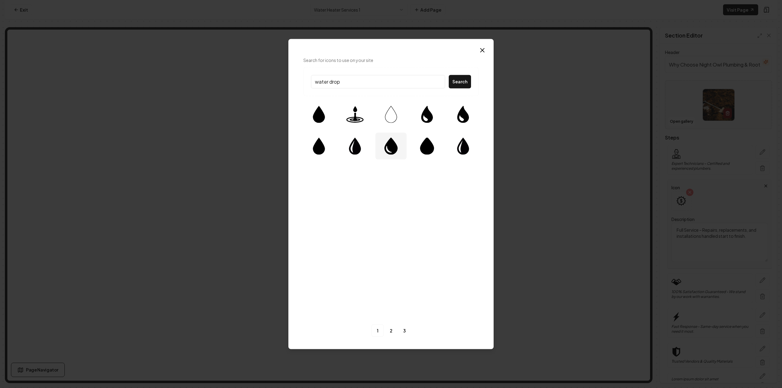
type input "water drop"
click at [385, 152] on img at bounding box center [390, 145] width 17 height 17
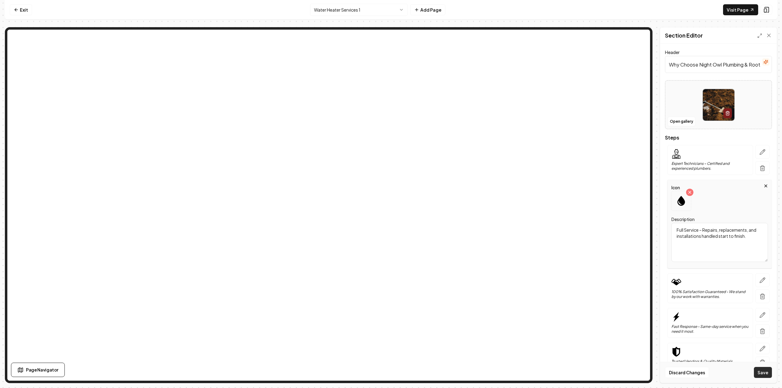
click at [764, 369] on button "Save" at bounding box center [763, 372] width 18 height 11
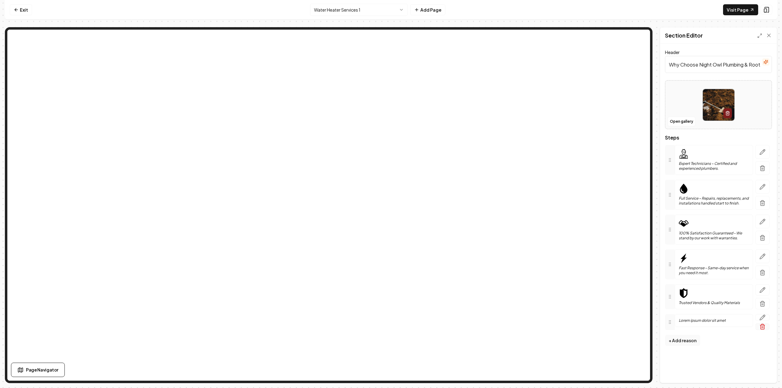
click at [765, 327] on icon "button" at bounding box center [762, 327] width 6 height 6
click at [757, 289] on button "button" at bounding box center [762, 289] width 14 height 11
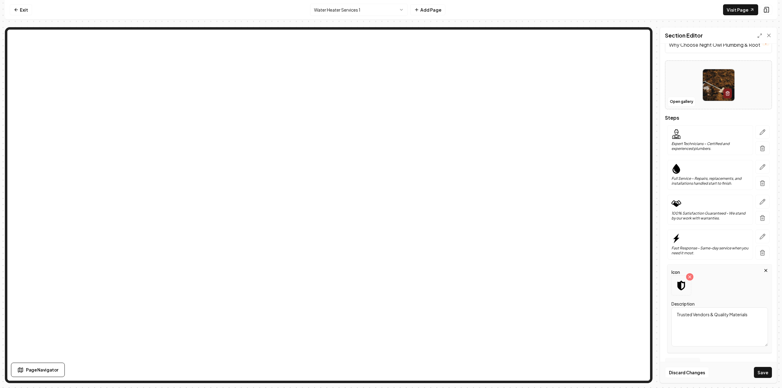
scroll to position [34, 0]
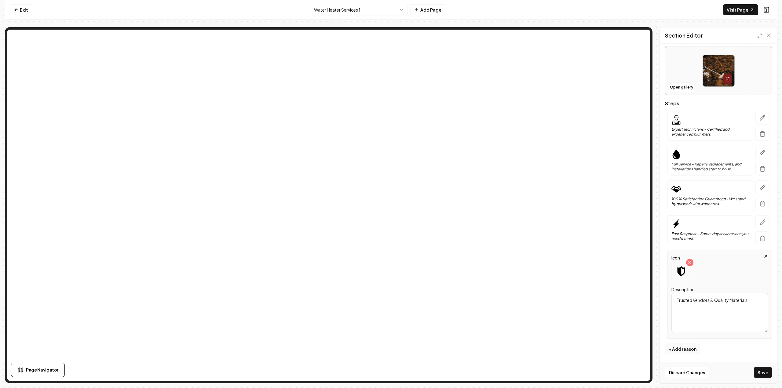
click at [712, 297] on textarea "Trusted Vendors & Quality Materials" at bounding box center [719, 312] width 96 height 39
click at [703, 304] on textarea "Trusted Vendors & Quality Materials" at bounding box center [719, 312] width 96 height 39
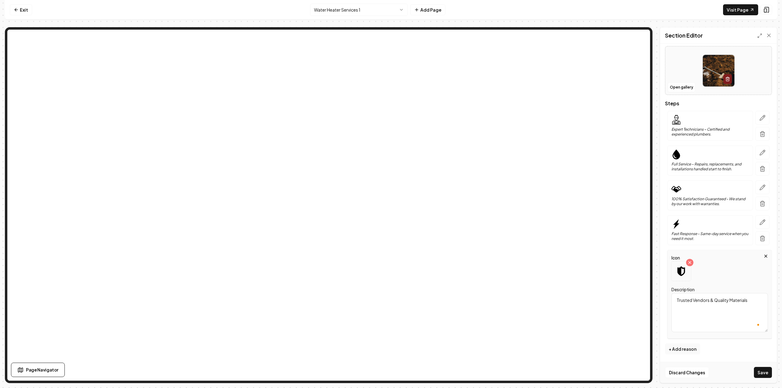
click at [703, 304] on textarea "Trusted Vendors & Quality Materials" at bounding box center [719, 312] width 96 height 39
paste textarea "24/7 Support – Always ready to answer your call."
type textarea "24/7 Support – Always ready to answer your call."
click at [682, 276] on div at bounding box center [681, 271] width 20 height 20
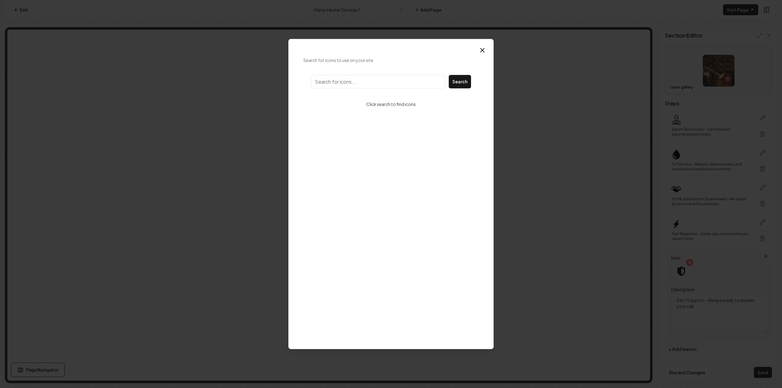
click at [361, 82] on input "Search for icons to use on your site" at bounding box center [378, 81] width 134 height 13
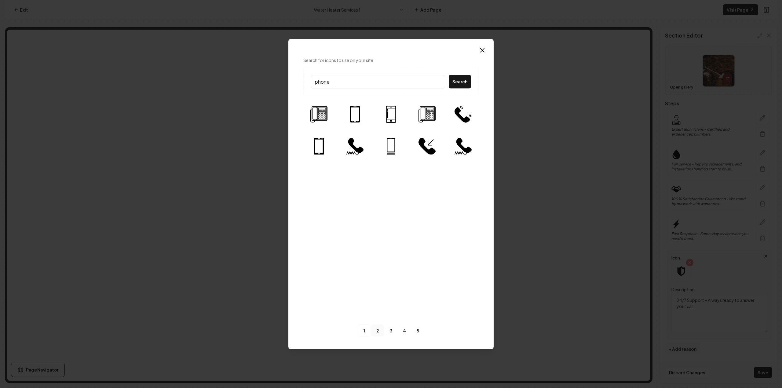
type input "phone"
click at [380, 329] on link "2" at bounding box center [377, 331] width 12 height 12
click at [389, 330] on link "3" at bounding box center [391, 331] width 12 height 12
click at [323, 147] on img at bounding box center [318, 145] width 17 height 17
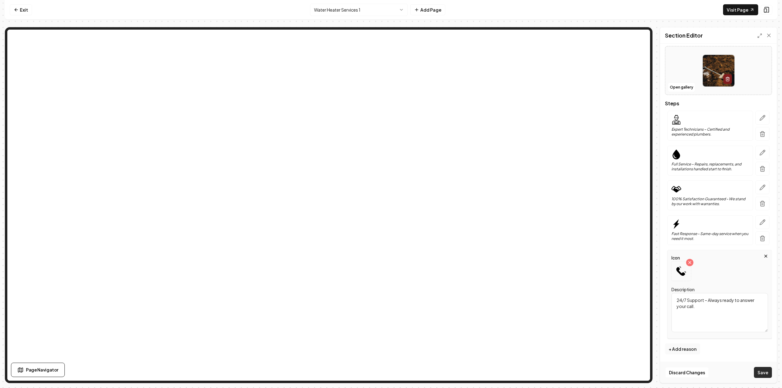
click at [759, 369] on button "Save" at bounding box center [763, 372] width 18 height 11
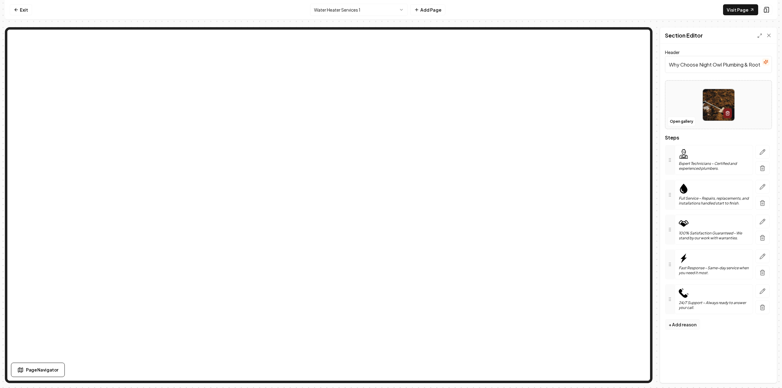
click at [712, 101] on img at bounding box center [718, 104] width 31 height 31
click at [678, 122] on button "Open gallery" at bounding box center [680, 122] width 27 height 10
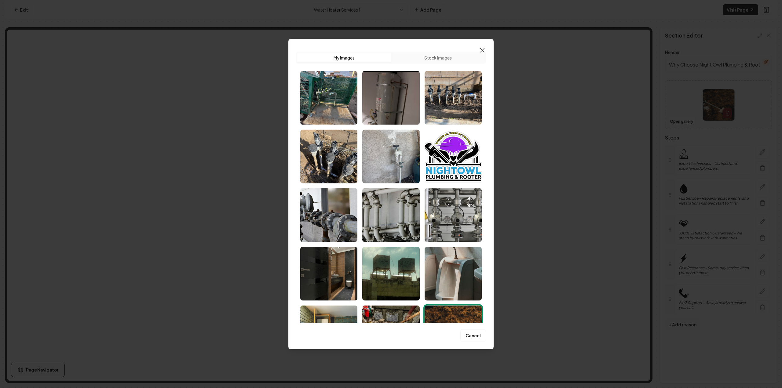
click at [481, 51] on icon "button" at bounding box center [481, 49] width 7 height 7
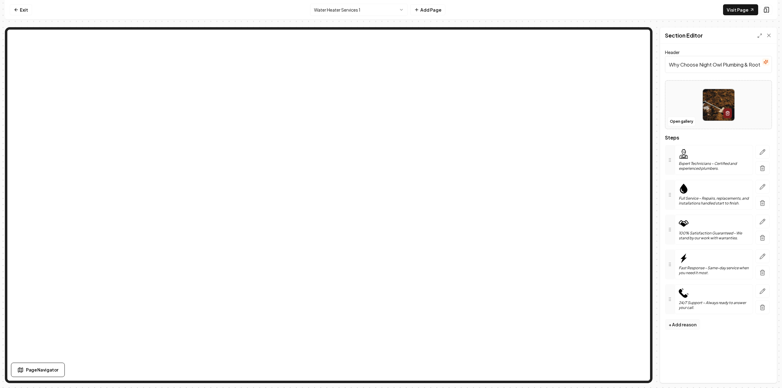
click at [716, 100] on img at bounding box center [718, 104] width 31 height 31
type input "**********"
click at [759, 372] on button "Save" at bounding box center [763, 372] width 18 height 11
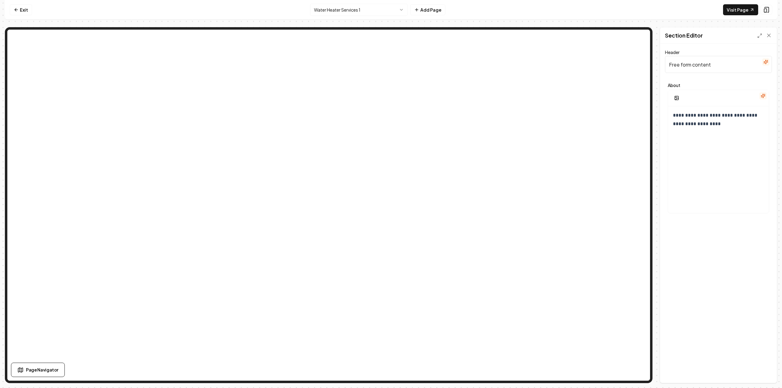
click at [696, 65] on input "Free form content" at bounding box center [718, 64] width 107 height 17
paste input "What We Do for Your Water Heater"
type input "What We Do for Your Water Heater"
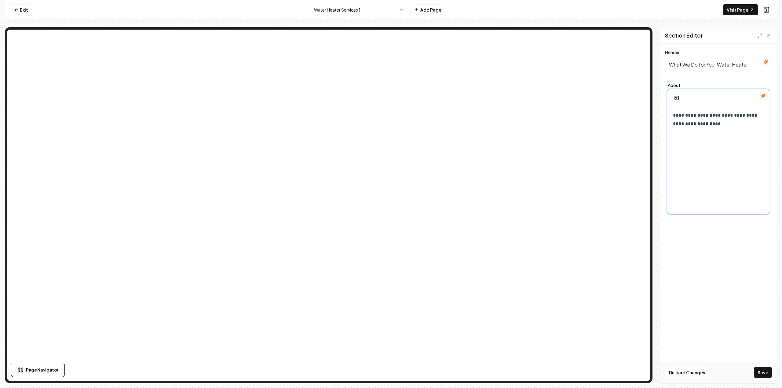
click at [707, 123] on p "**********" at bounding box center [716, 119] width 86 height 17
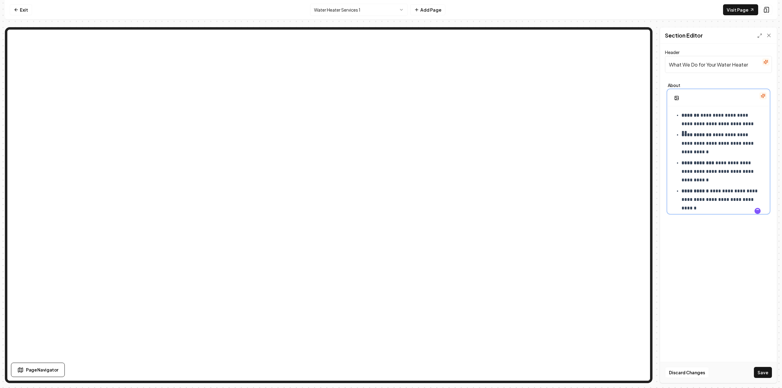
scroll to position [28, 0]
click at [763, 370] on button "Save" at bounding box center [763, 372] width 18 height 11
click at [762, 95] on icon "button" at bounding box center [762, 95] width 5 height 5
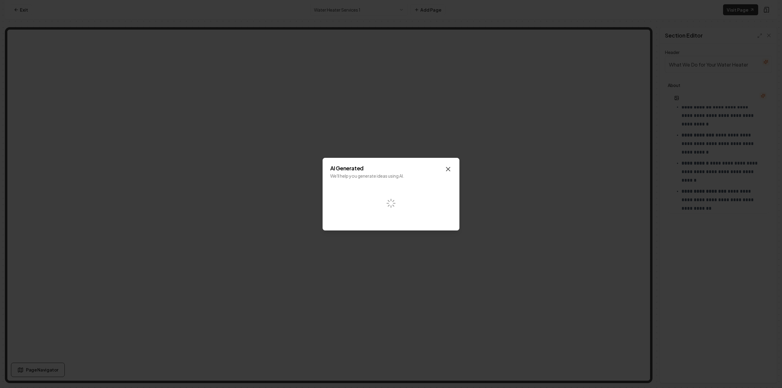
click at [449, 171] on icon "button" at bounding box center [447, 168] width 7 height 7
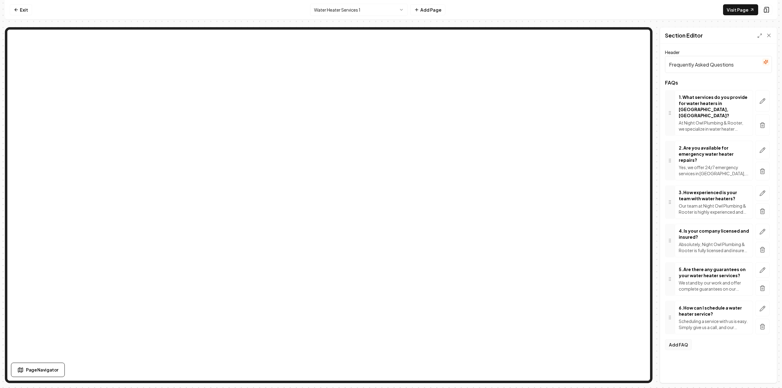
click at [676, 339] on button "Add FAQ" at bounding box center [678, 344] width 27 height 11
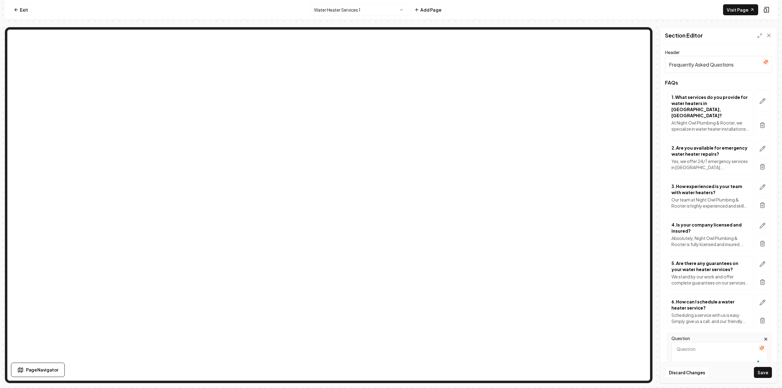
click at [684, 342] on textarea "Question" at bounding box center [719, 361] width 96 height 39
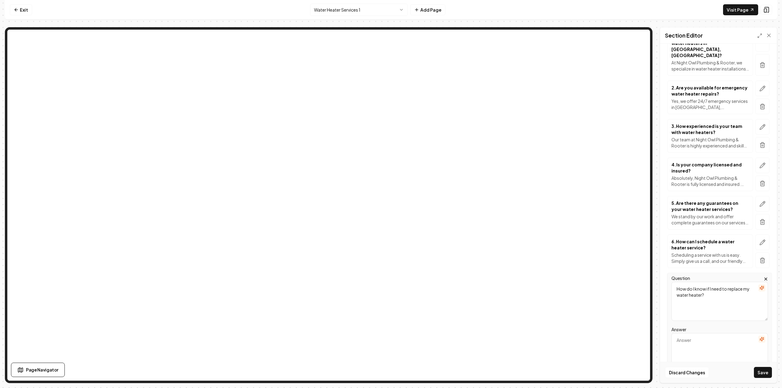
scroll to position [93, 0]
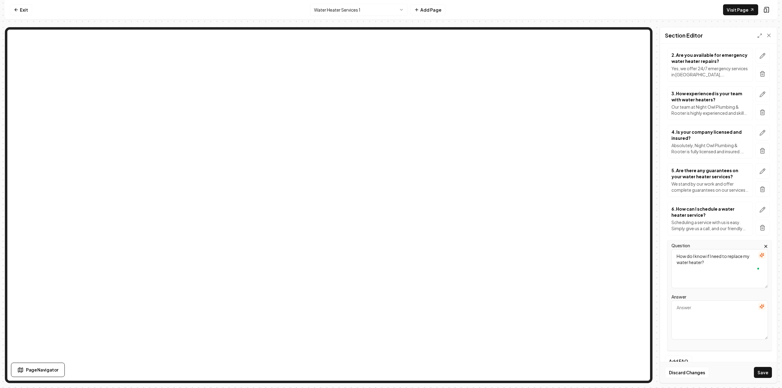
type textarea "How do I know if I need to replace my water heater?"
click at [700, 300] on textarea "Answer" at bounding box center [719, 319] width 96 height 39
paste textarea "Signs include leaks, rust-colored water, inconsistent heating, or a unit over […"
type textarea "Signs include leaks, rust-colored water, inconsistent heating, or a unit over […"
click at [679, 356] on button "Add FAQ" at bounding box center [678, 361] width 27 height 11
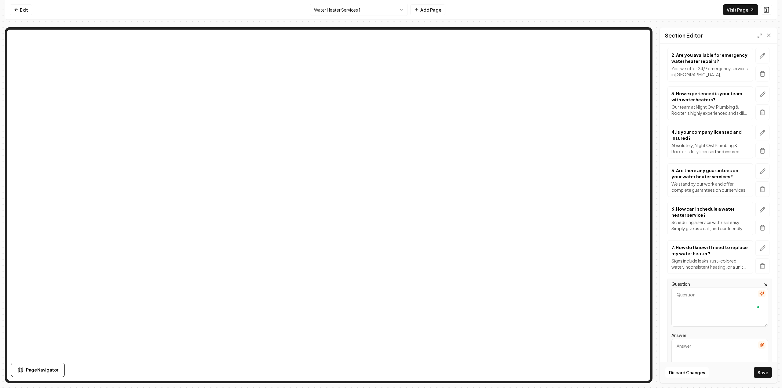
click at [705, 296] on textarea "Question" at bounding box center [719, 307] width 96 height 39
paste textarea "Do you install both tank and tankless water heaters?"
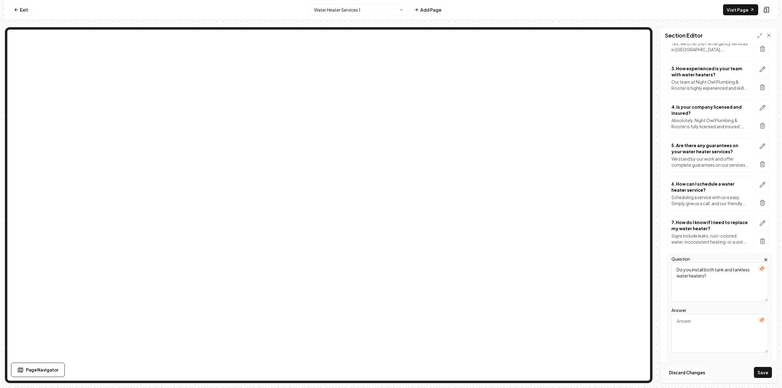
scroll to position [131, 0]
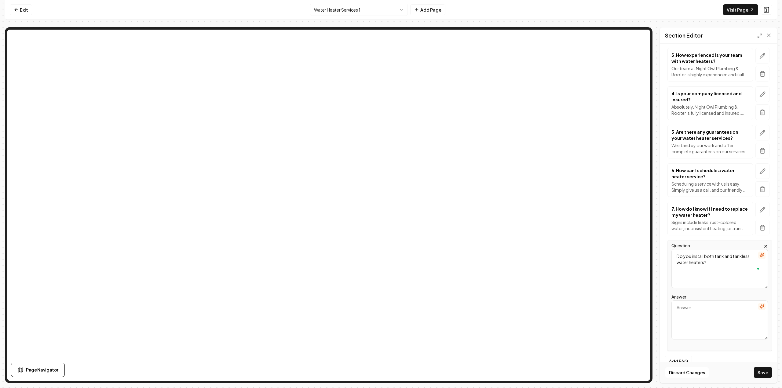
type textarea "Do you install both tank and tankless water heaters?"
click at [692, 300] on textarea "Answer" at bounding box center [719, 319] width 96 height 39
paste textarea "Yes, we work with all types and will recommend the best option for your home."
type textarea "Yes, we work with all types and will recommend the best option for your home."
click at [766, 370] on button "Save" at bounding box center [763, 372] width 18 height 11
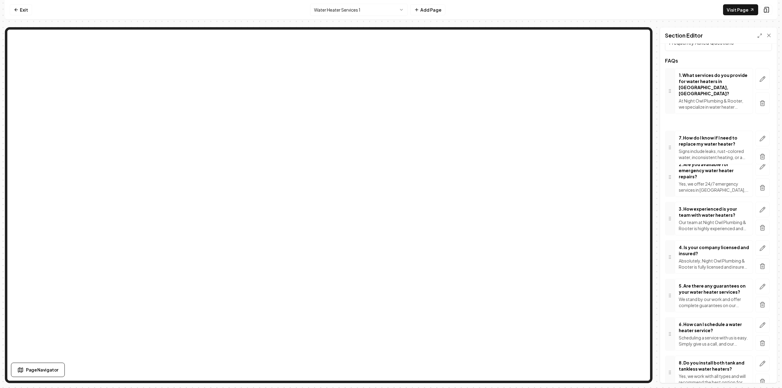
scroll to position [0, 0]
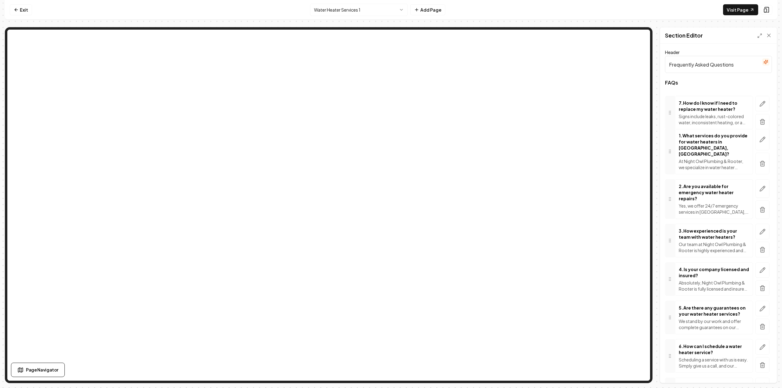
drag, startPoint x: 671, startPoint y: 305, endPoint x: 678, endPoint y: 107, distance: 198.0
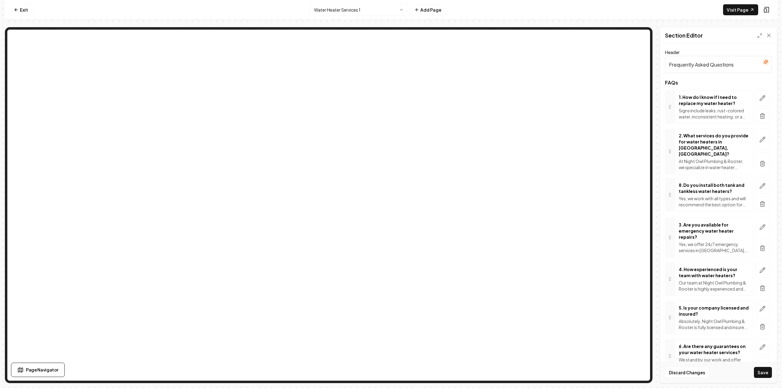
drag, startPoint x: 672, startPoint y: 319, endPoint x: 684, endPoint y: 186, distance: 133.6
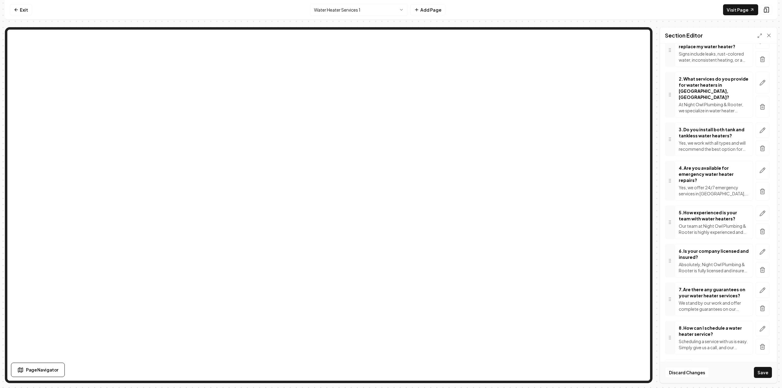
scroll to position [67, 0]
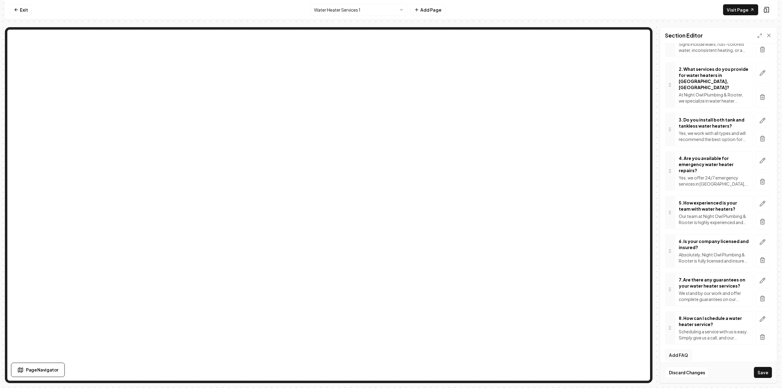
click at [678, 350] on button "Add FAQ" at bounding box center [678, 355] width 27 height 11
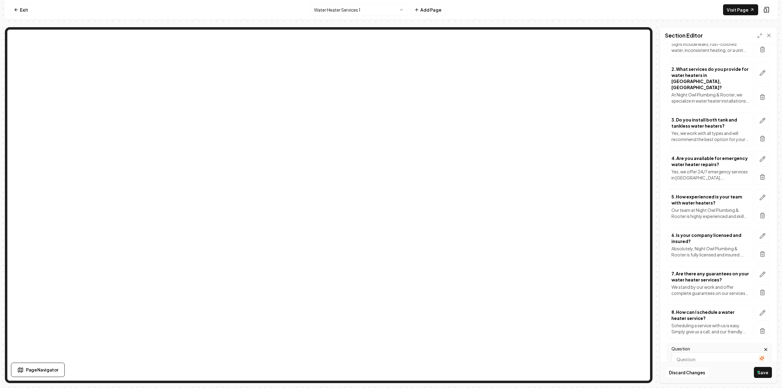
click at [680, 352] on textarea "Question" at bounding box center [719, 371] width 96 height 39
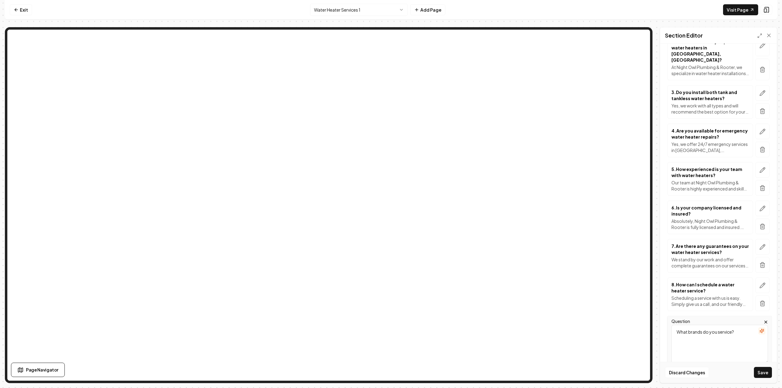
scroll to position [170, 0]
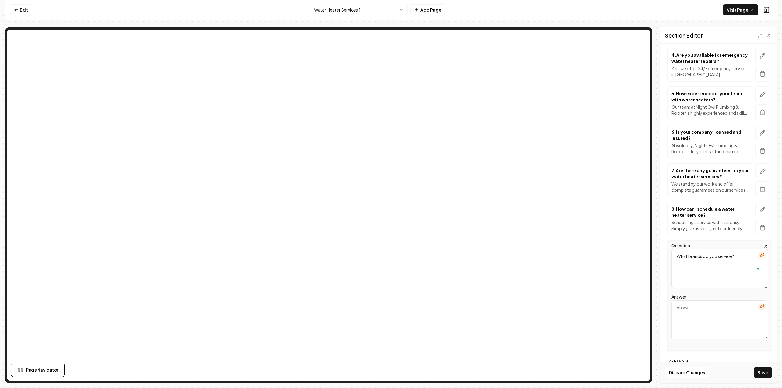
type textarea "What brands do you service?"
click at [707, 302] on textarea "Answer" at bounding box center [719, 319] width 96 height 39
paste textarea "We repair and install all major water heater brands."
type textarea "We repair and install all major water heater brands."
click at [681, 356] on button "Add FAQ" at bounding box center [678, 361] width 27 height 11
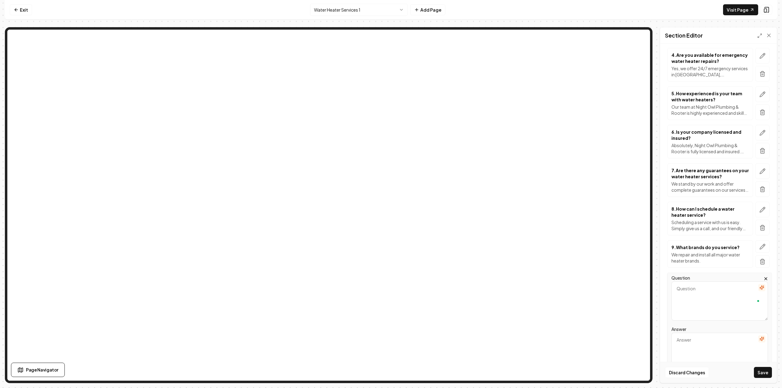
click at [697, 282] on textarea "Question" at bounding box center [719, 301] width 96 height 39
paste textarea "Do you provide warranties?"
type textarea "Do you provide warranties?"
click at [709, 334] on textarea "Answer" at bounding box center [719, 352] width 96 height 39
paste textarea "Yes, our services and installations are backed by satisfaction guarantees."
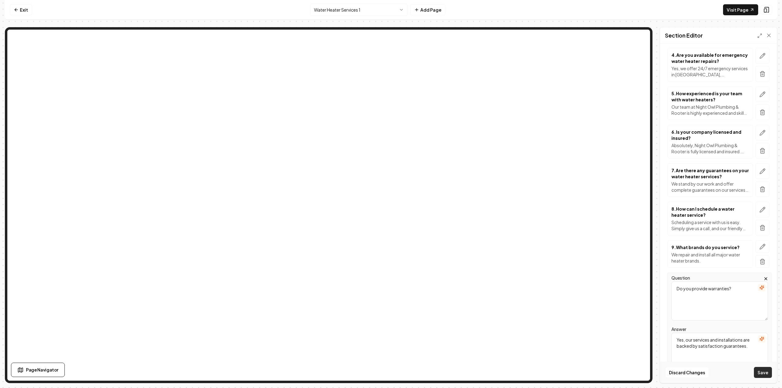
type textarea "Yes, our services and installations are backed by satisfaction guarantees."
click at [761, 372] on button "Save" at bounding box center [763, 372] width 18 height 11
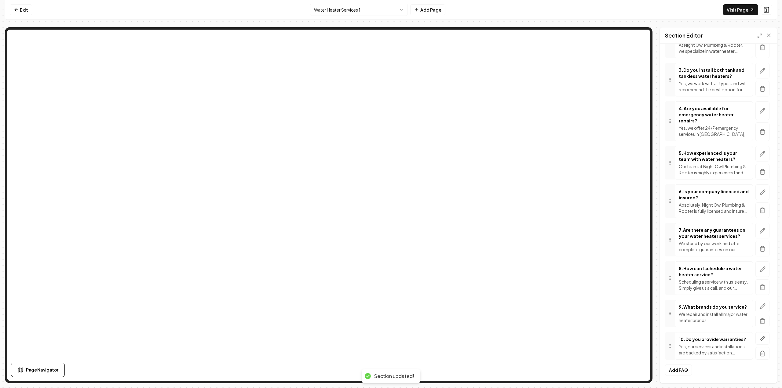
scroll to position [110, 0]
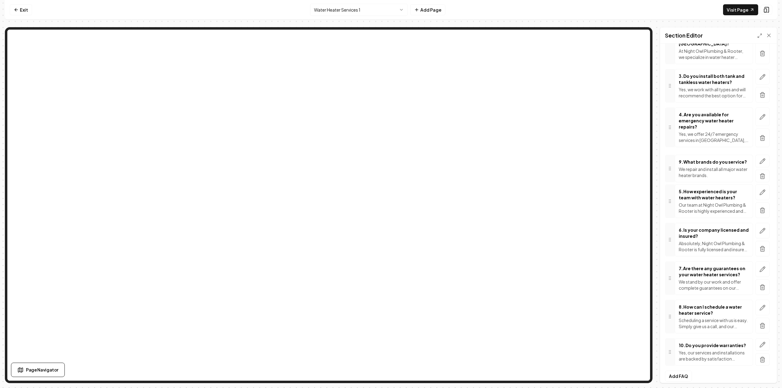
drag, startPoint x: 667, startPoint y: 312, endPoint x: 669, endPoint y: 161, distance: 151.2
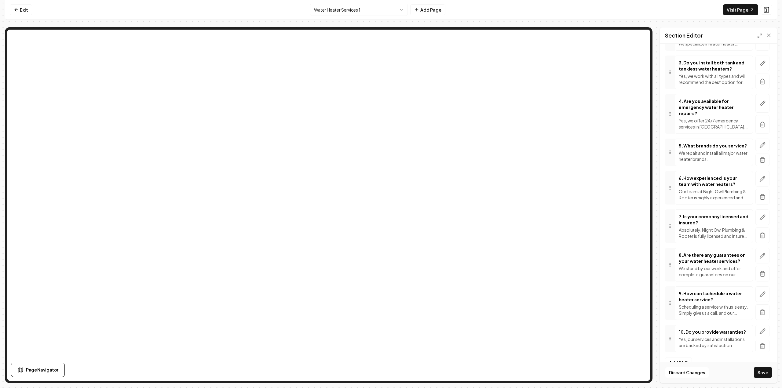
scroll to position [131, 0]
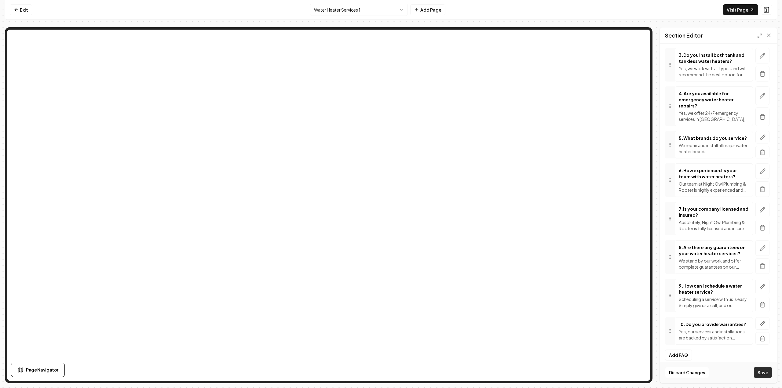
click at [770, 372] on button "Save" at bounding box center [763, 372] width 18 height 11
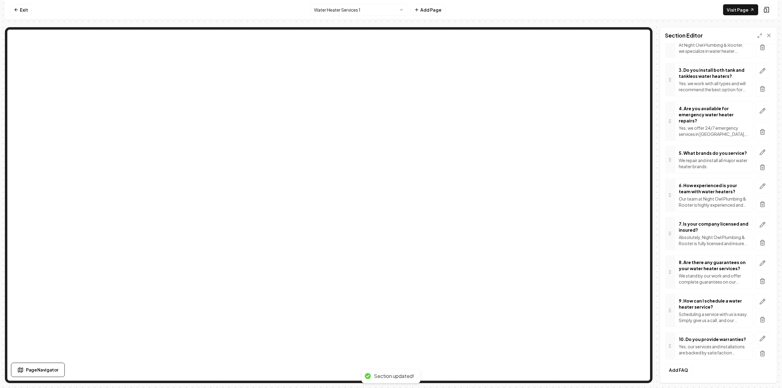
scroll to position [110, 0]
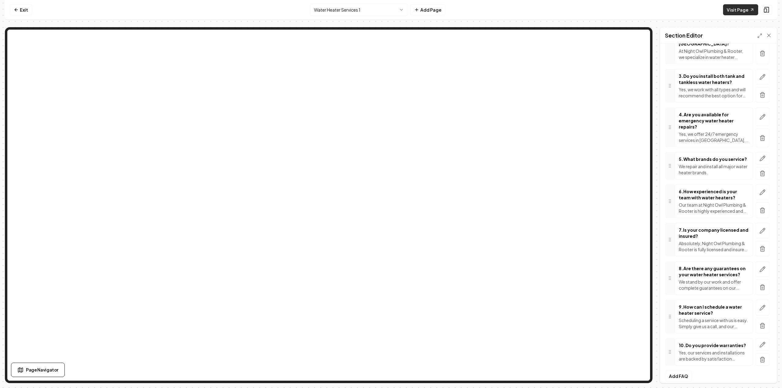
click at [743, 9] on link "Visit Page" at bounding box center [740, 9] width 35 height 11
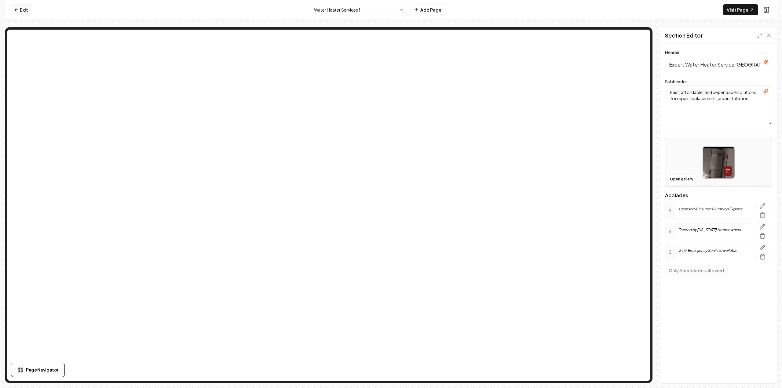
click at [13, 9] on link "Exit" at bounding box center [21, 9] width 22 height 11
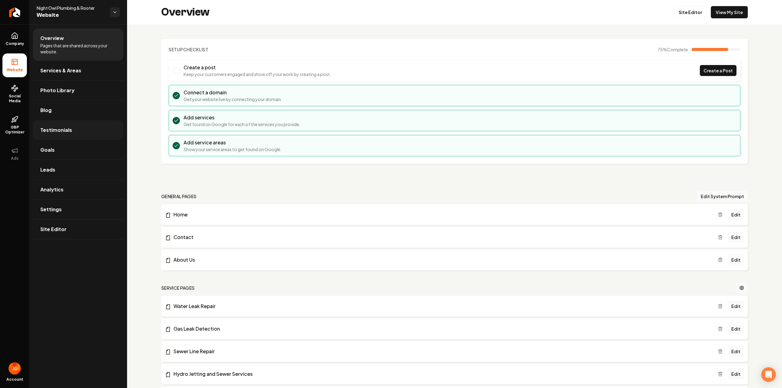
click at [60, 125] on link "Testimonials" at bounding box center [78, 130] width 90 height 20
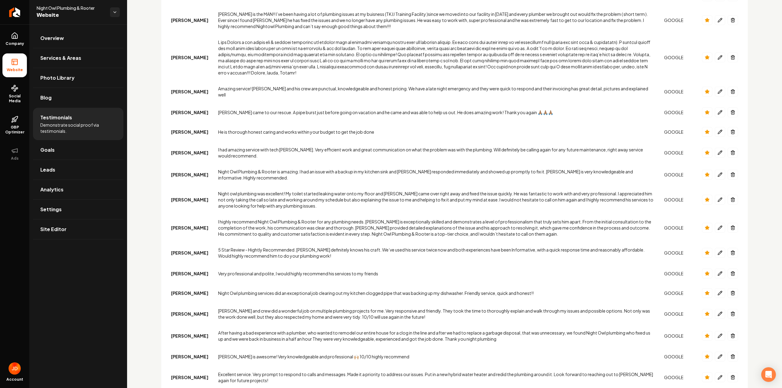
scroll to position [814, 0]
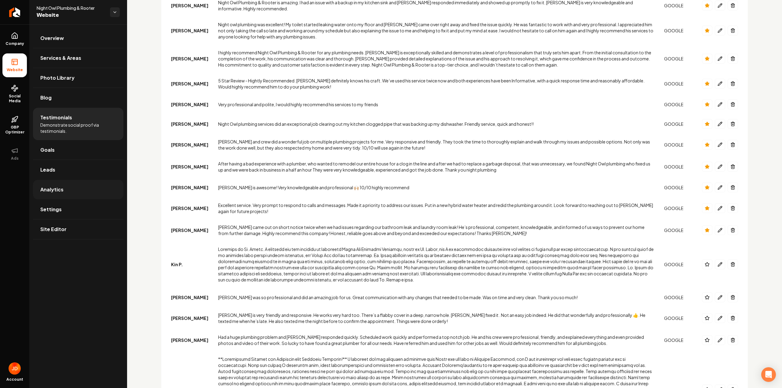
click at [80, 189] on link "Analytics" at bounding box center [78, 190] width 90 height 20
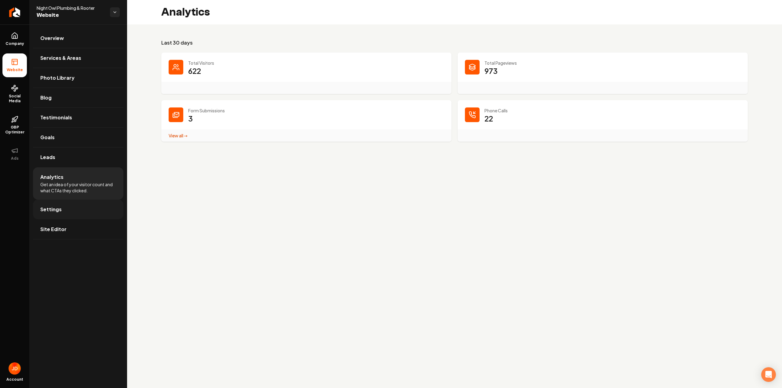
click at [65, 207] on link "Settings" at bounding box center [78, 210] width 90 height 20
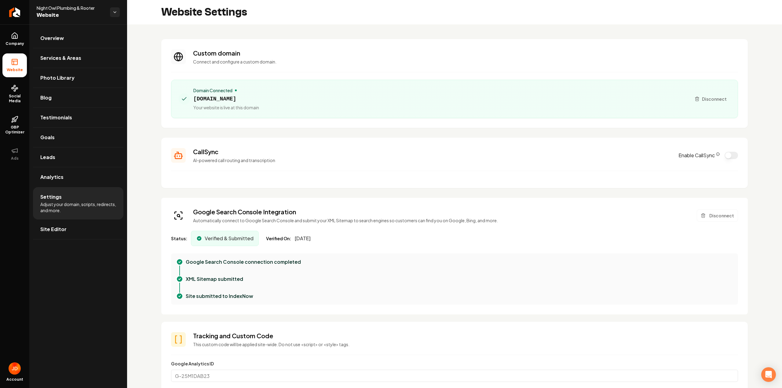
drag, startPoint x: 174, startPoint y: 260, endPoint x: 230, endPoint y: 69, distance: 199.7
